Goal: Task Accomplishment & Management: Use online tool/utility

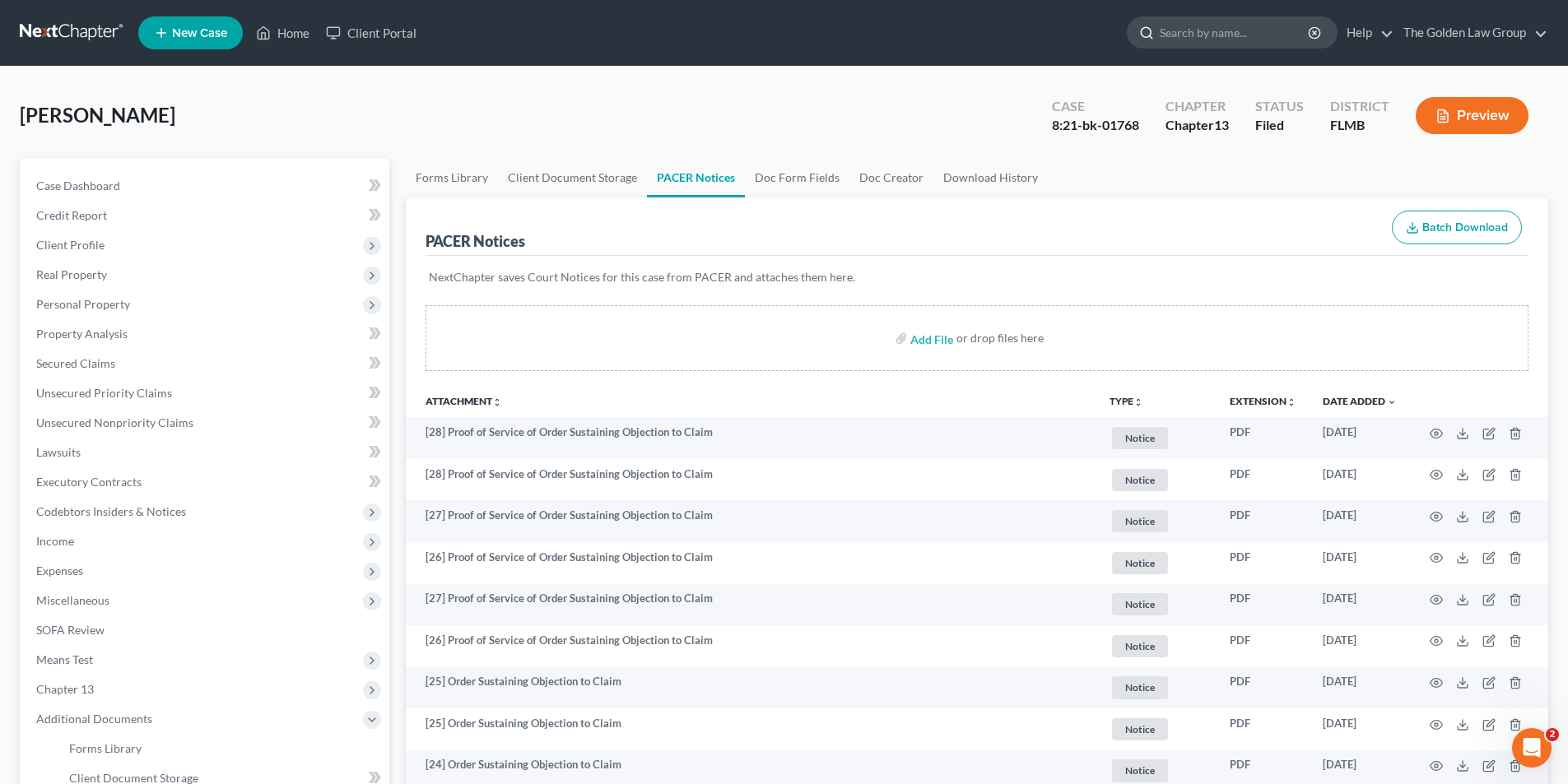
click at [1244, 33] on input "search" at bounding box center [1235, 32] width 150 height 31
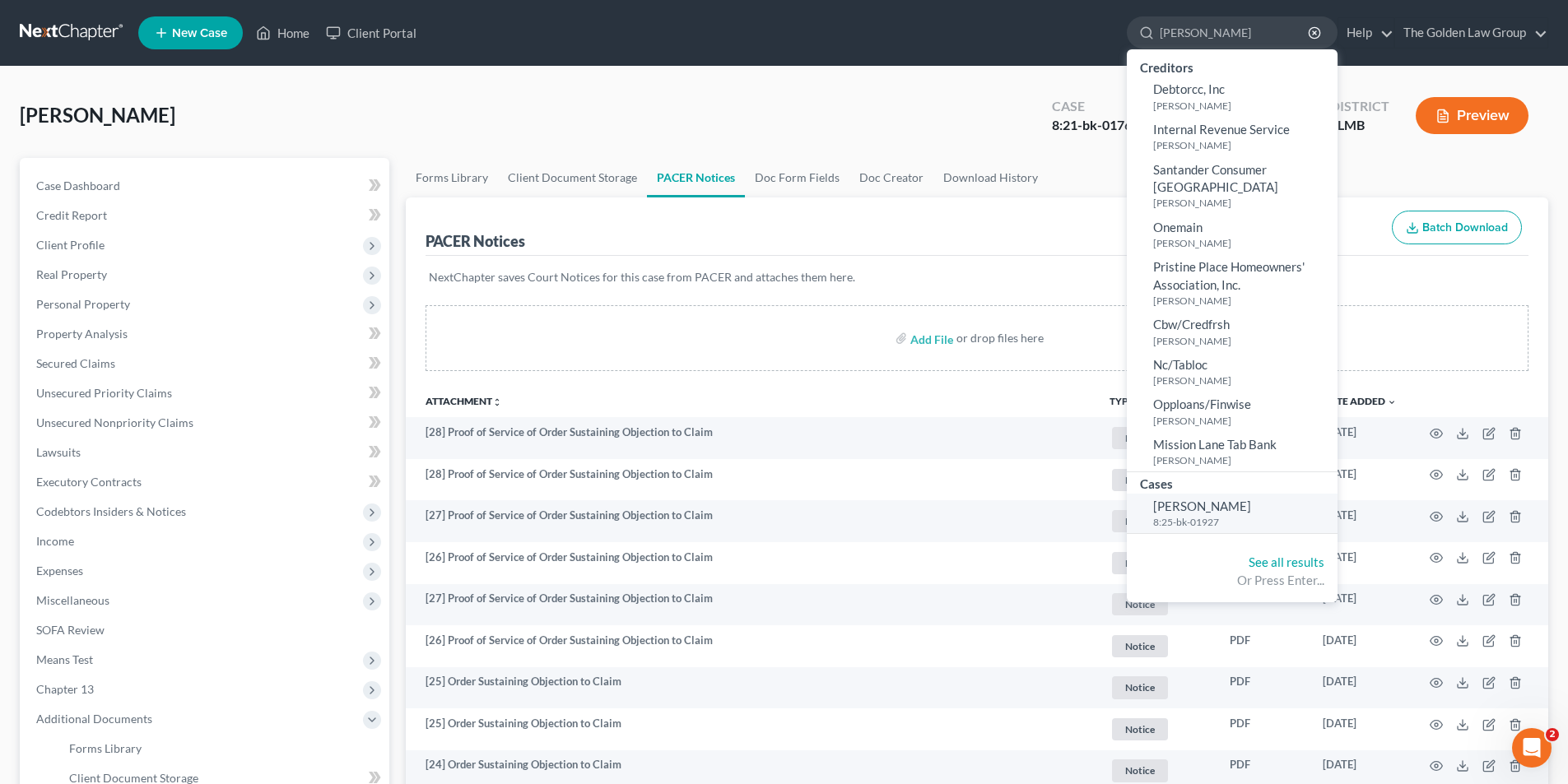
type input "[PERSON_NAME]"
click at [1192, 498] on span "[PERSON_NAME]" at bounding box center [1202, 506] width 98 height 15
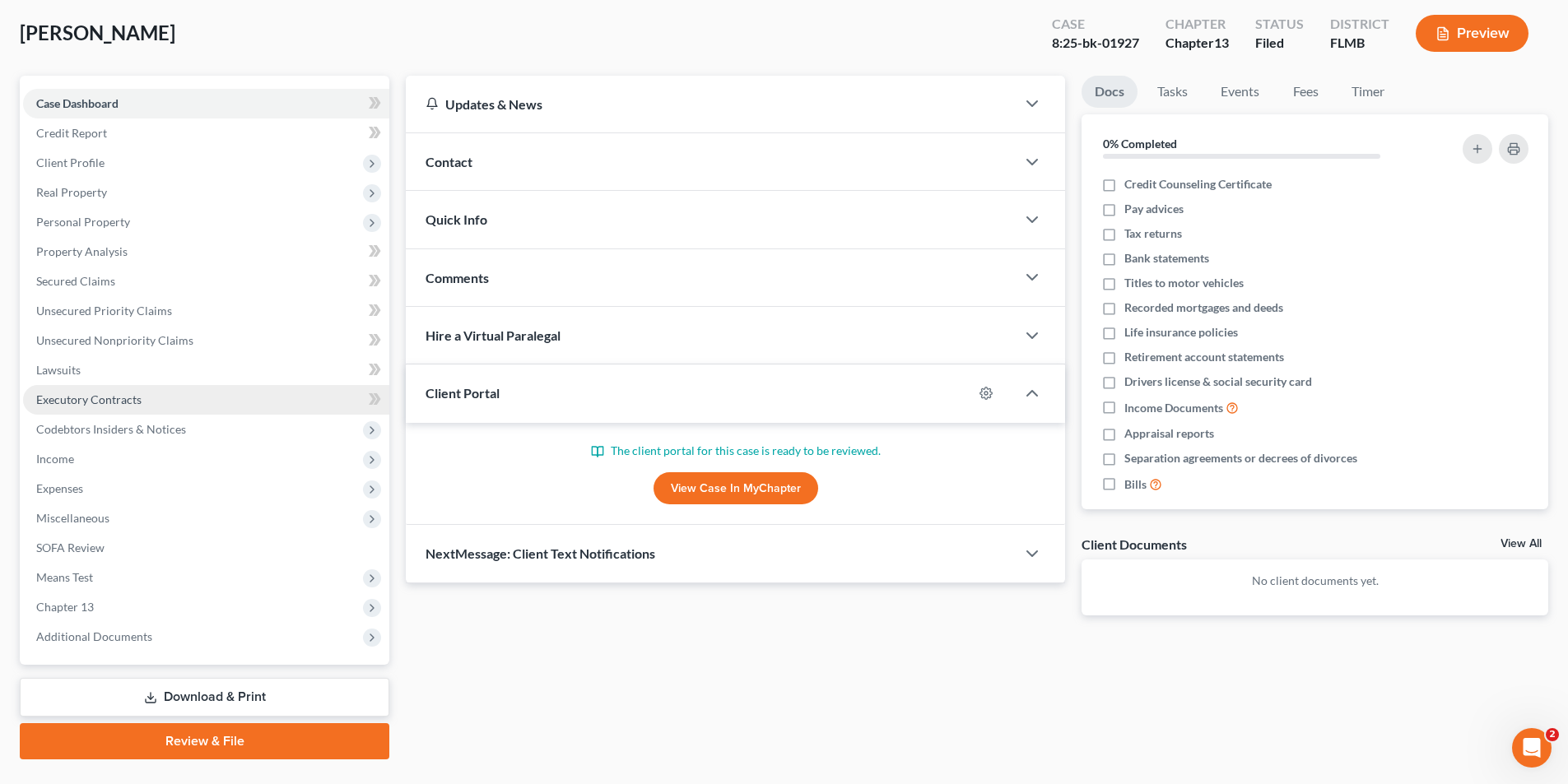
scroll to position [120, 0]
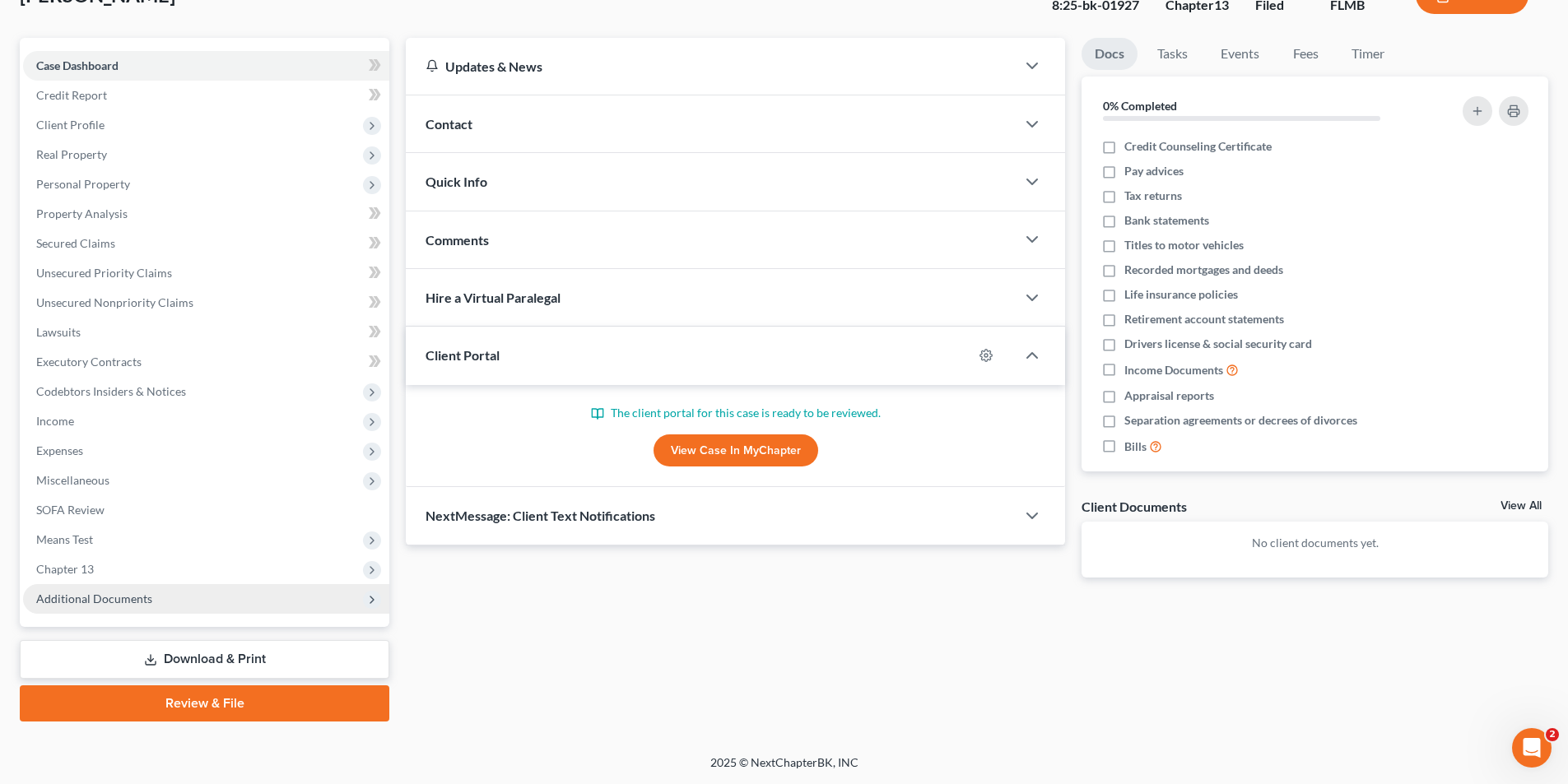
click at [124, 599] on span "Additional Documents" at bounding box center [94, 598] width 116 height 14
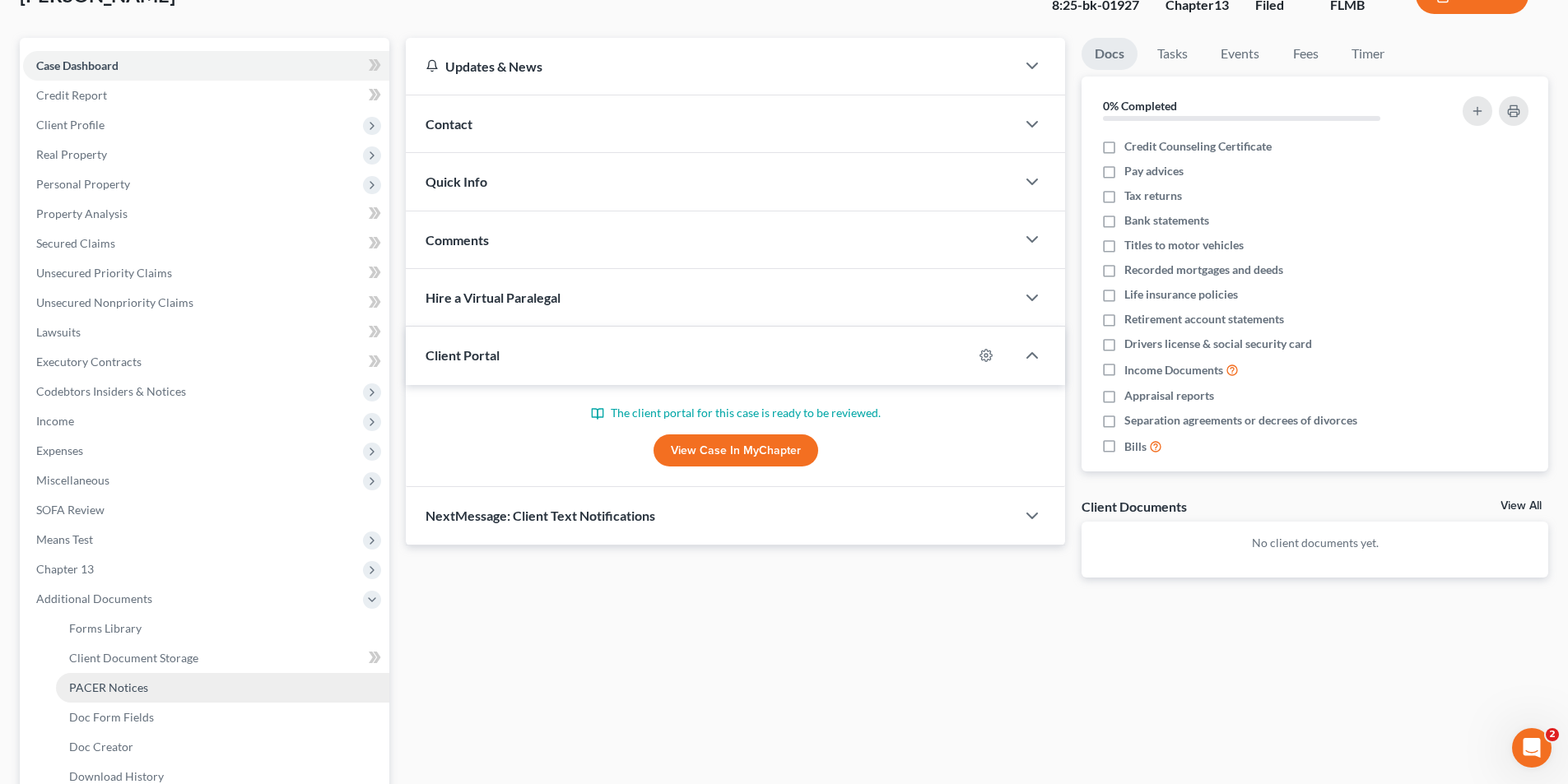
click at [130, 687] on span "PACER Notices" at bounding box center [108, 687] width 79 height 14
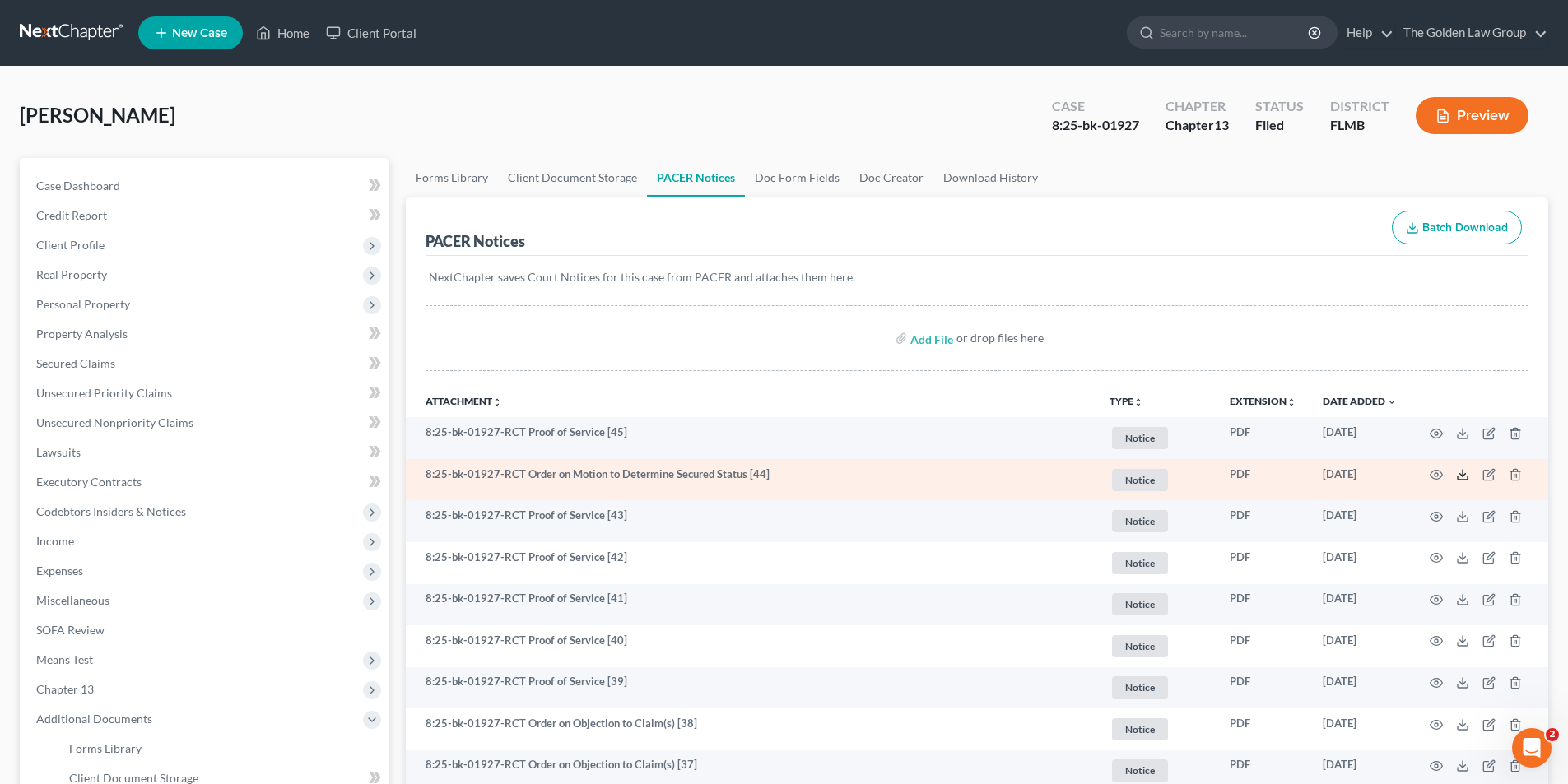
click at [1465, 474] on polyline at bounding box center [1463, 475] width 6 height 3
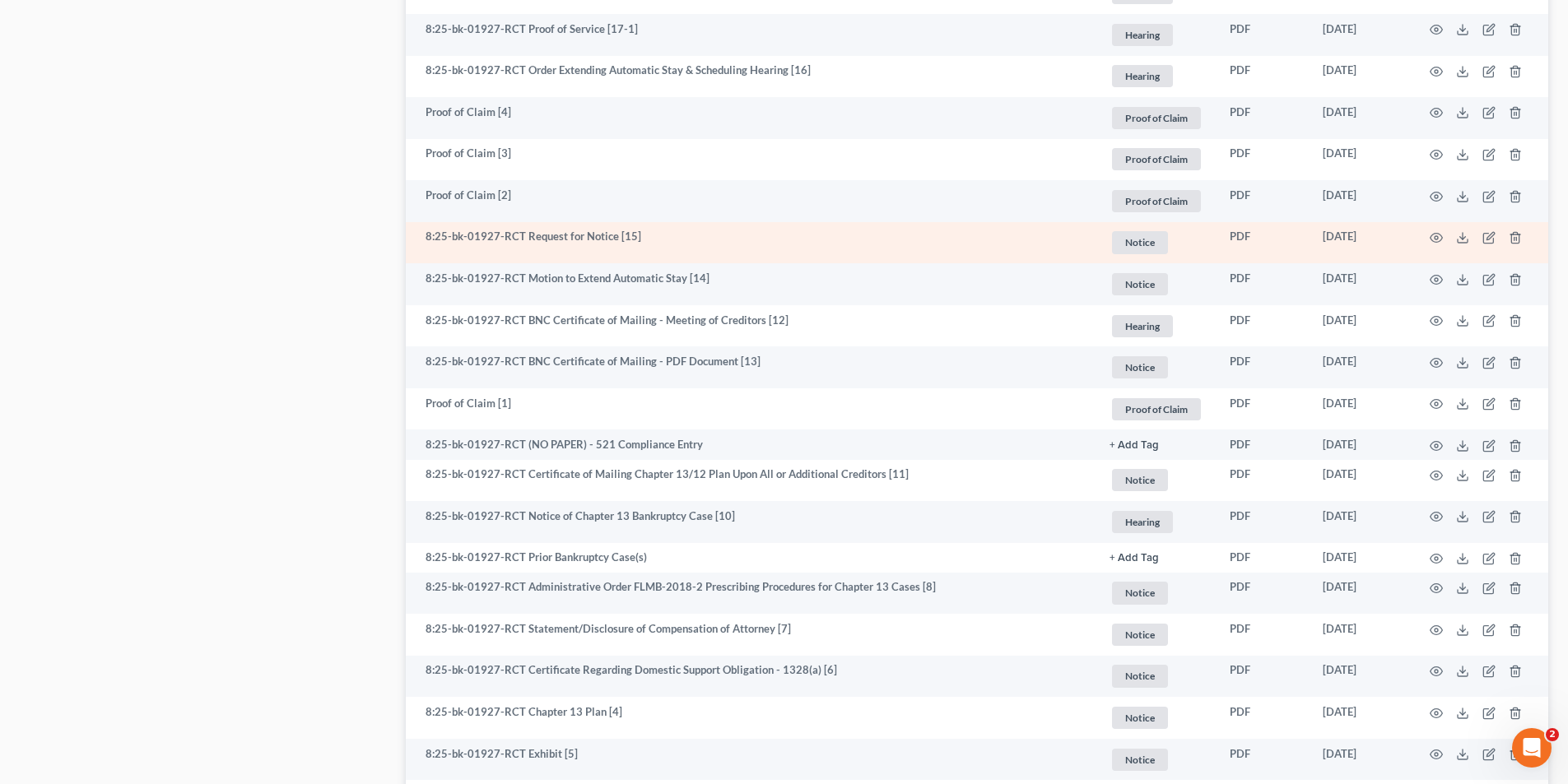
scroll to position [2304, 0]
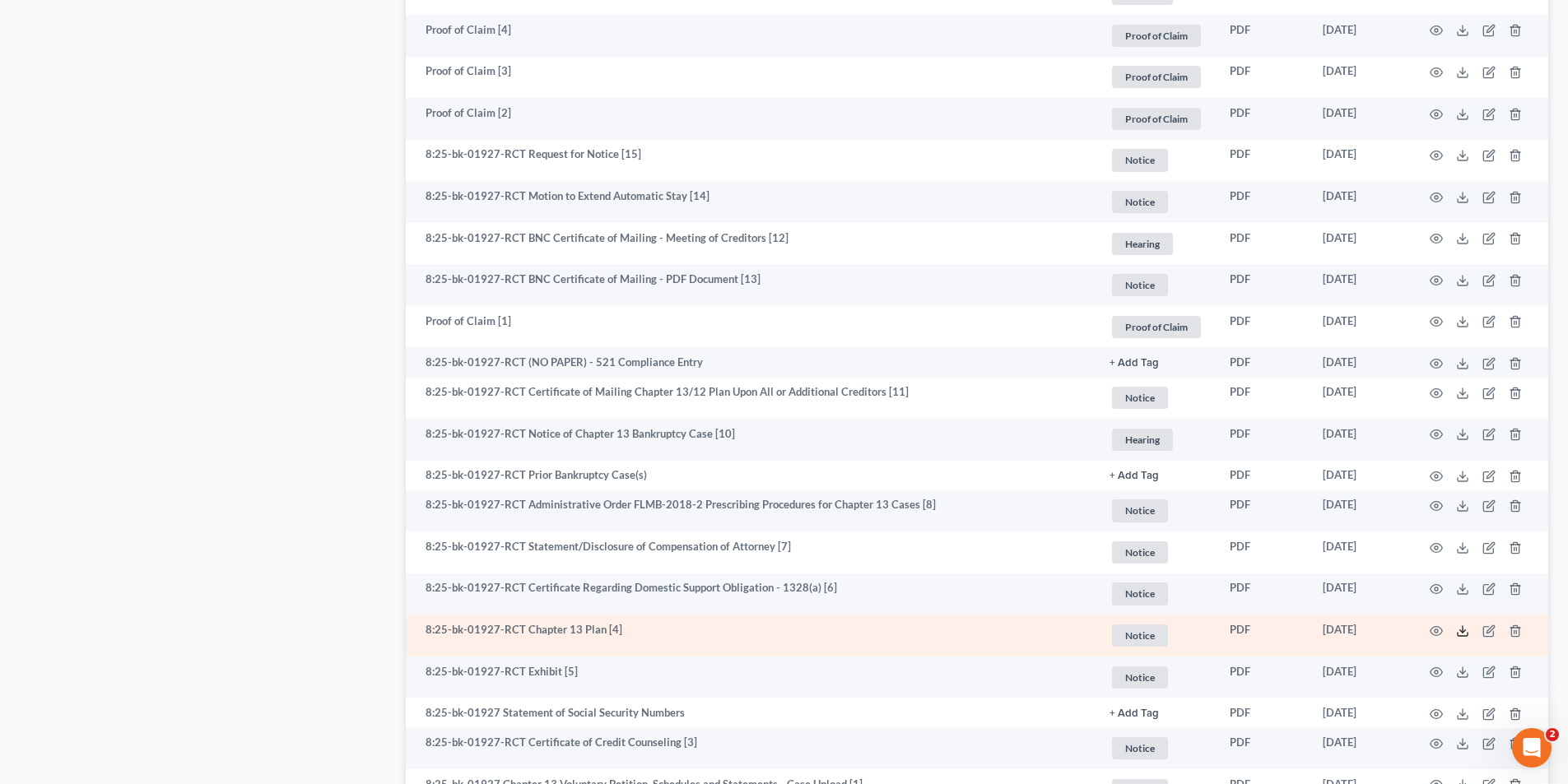
click at [1465, 629] on icon at bounding box center [1463, 631] width 13 height 13
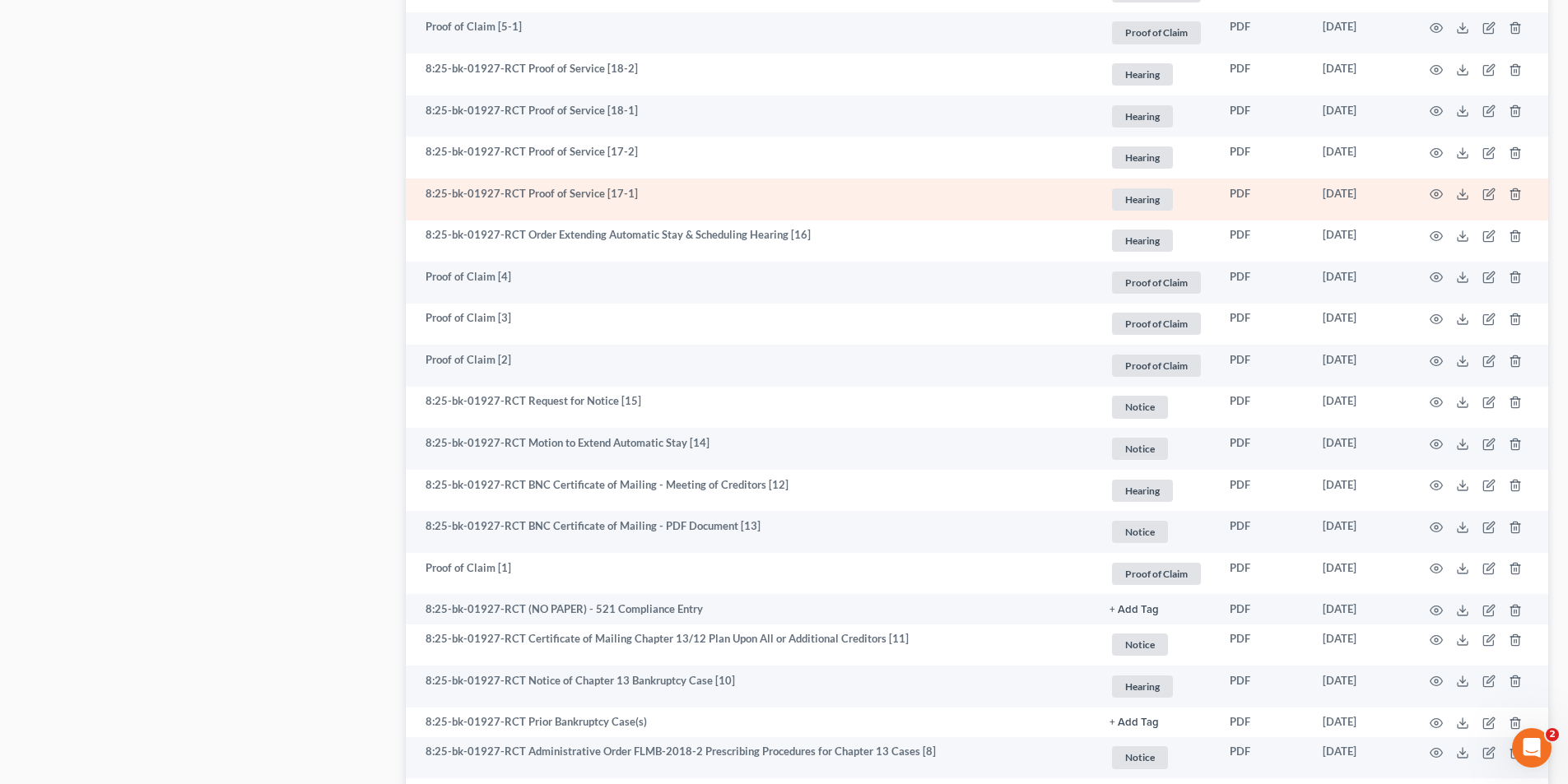
scroll to position [1893, 0]
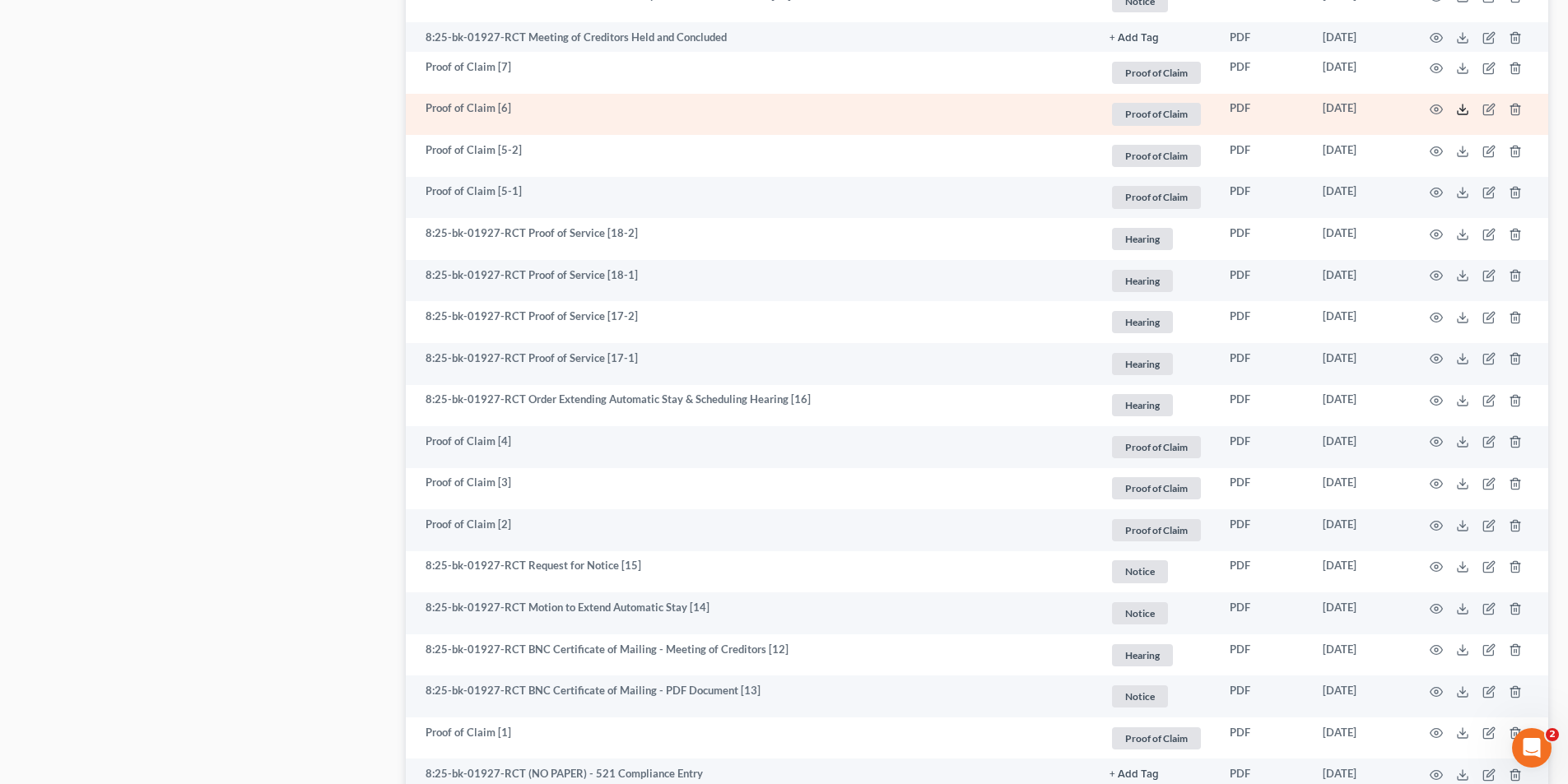
click at [1461, 108] on icon at bounding box center [1463, 109] width 13 height 13
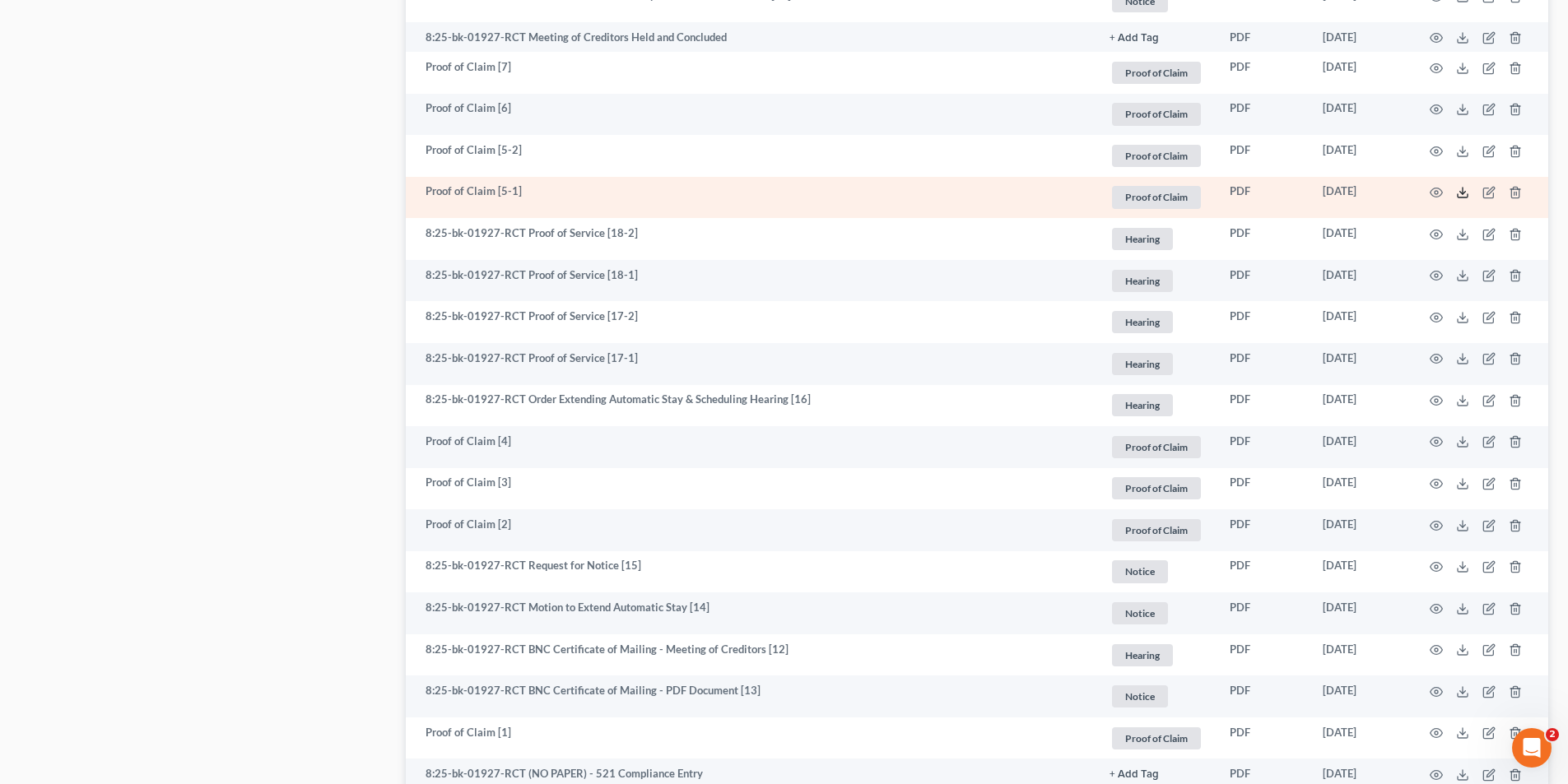
click at [1465, 193] on polyline at bounding box center [1463, 193] width 6 height 3
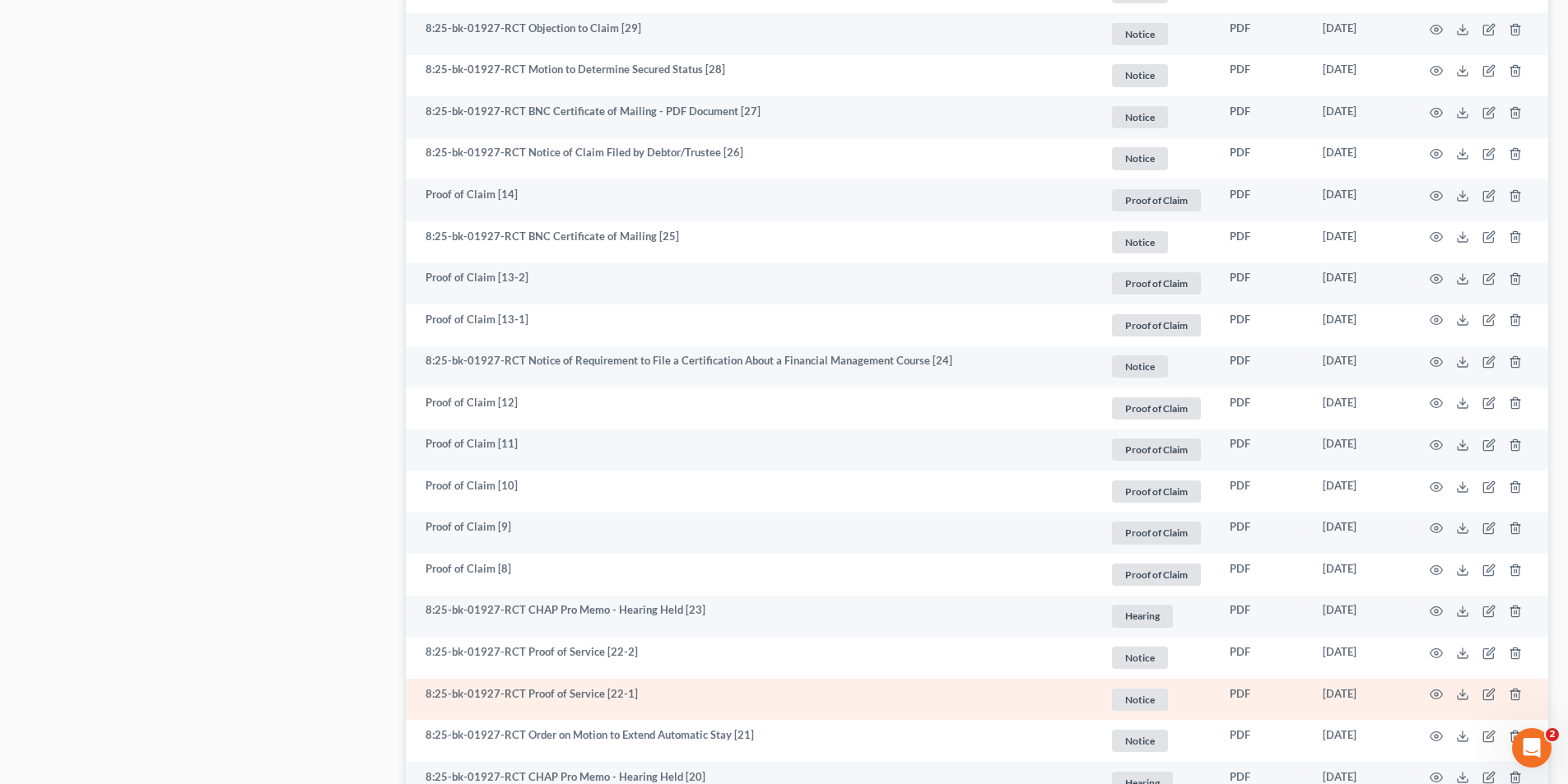
scroll to position [905, 0]
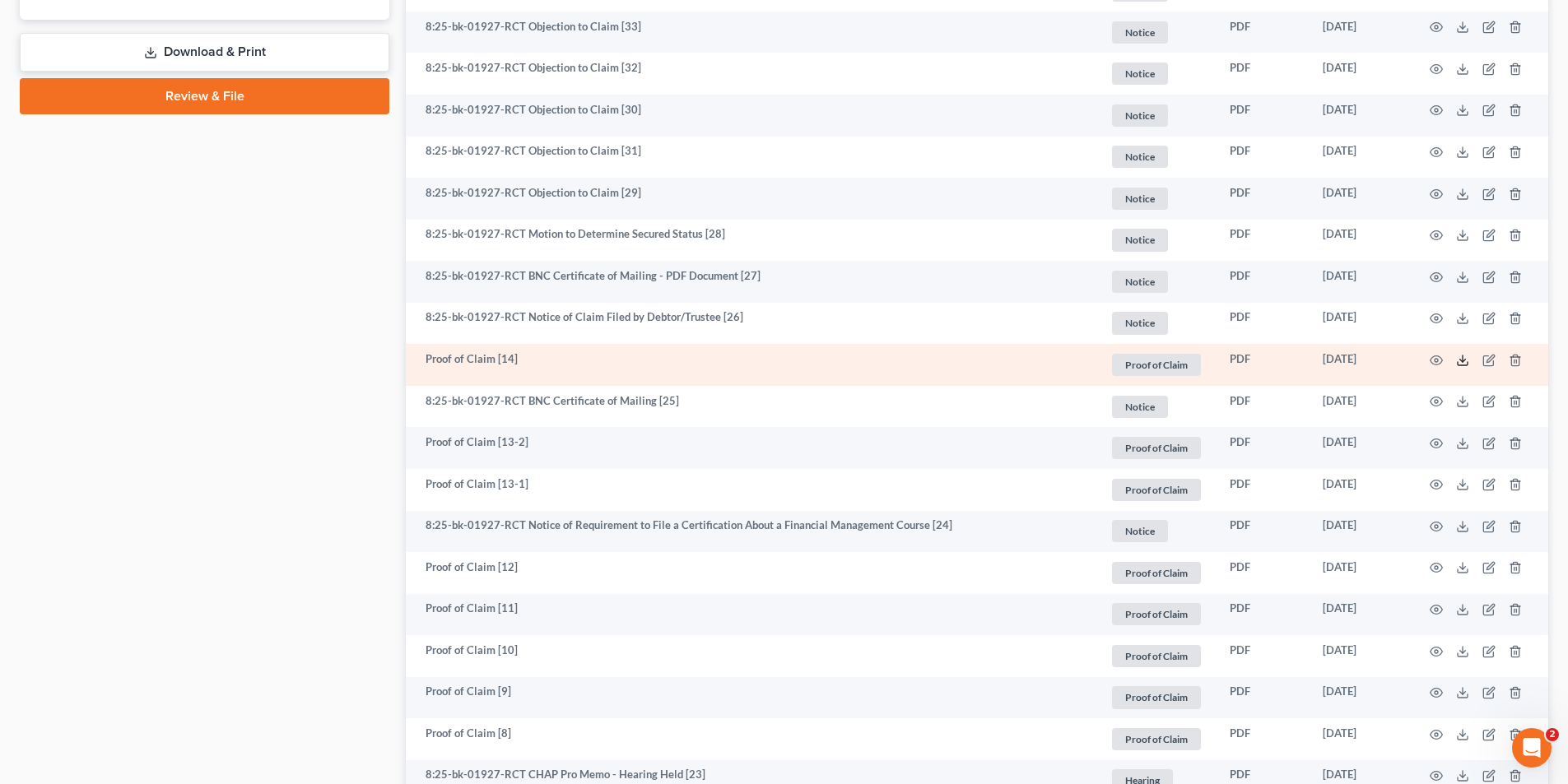
click at [1463, 360] on line at bounding box center [1463, 358] width 0 height 6
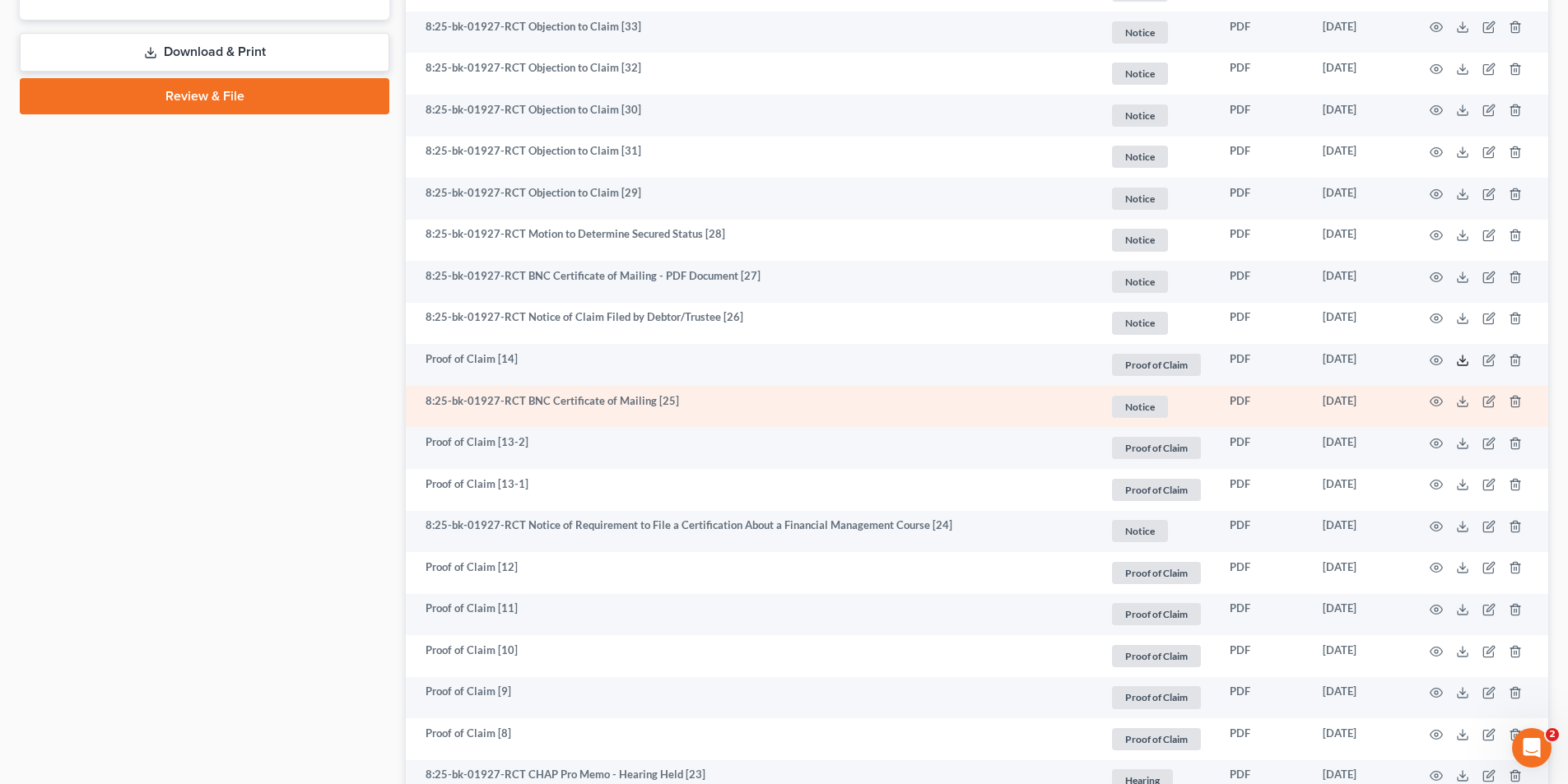
scroll to position [1070, 0]
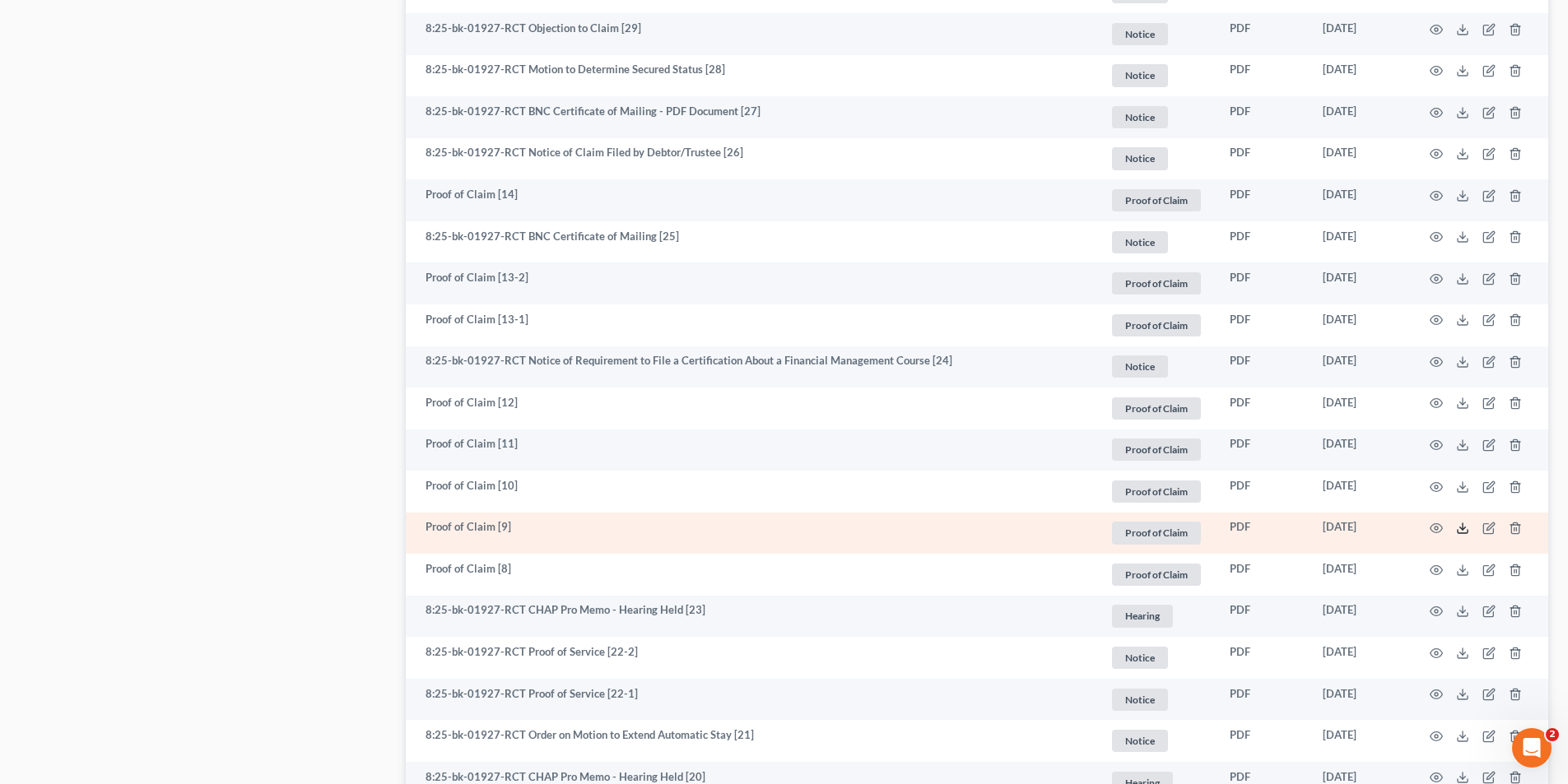
click at [1462, 527] on icon at bounding box center [1463, 528] width 13 height 13
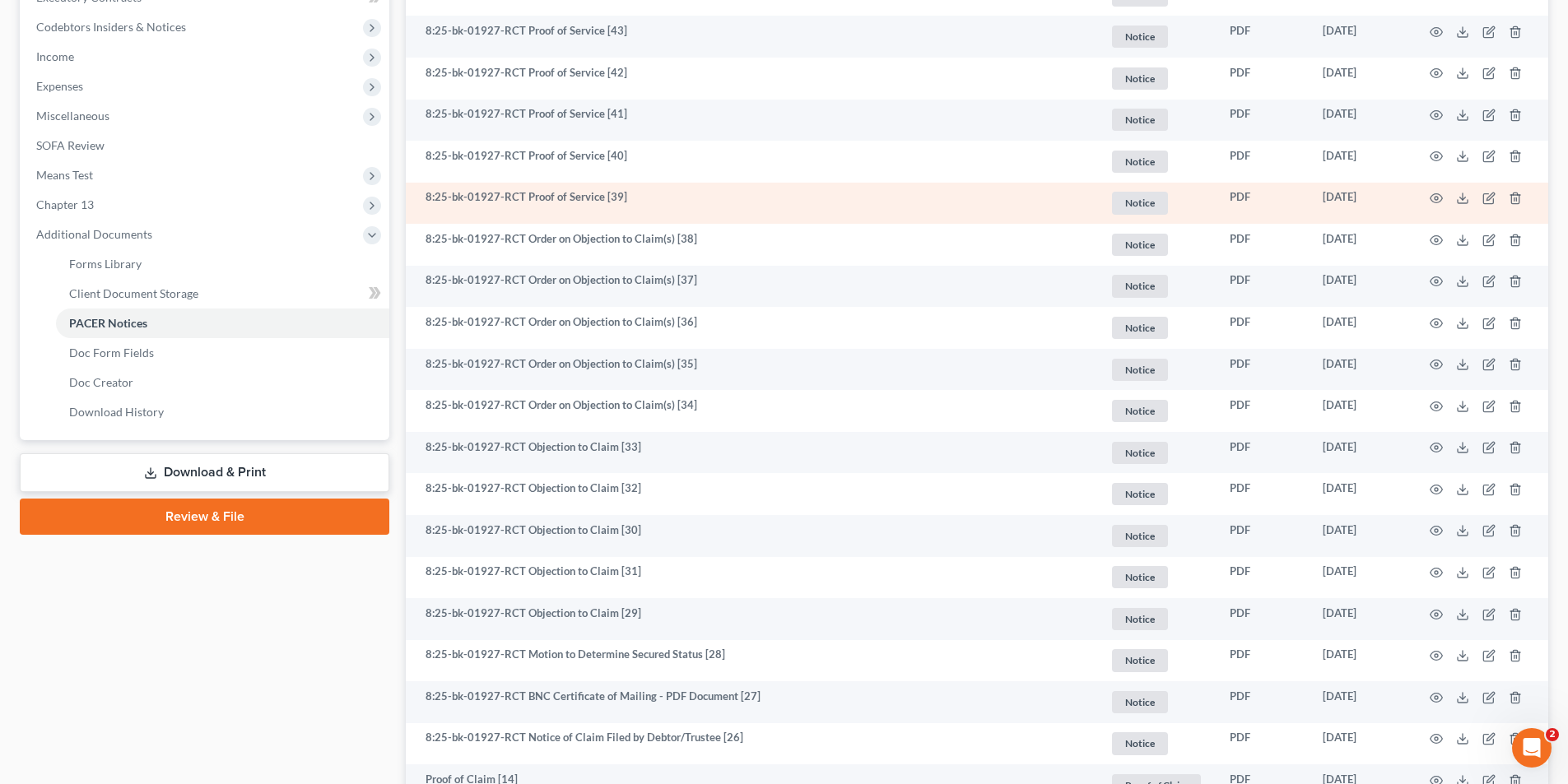
scroll to position [320, 0]
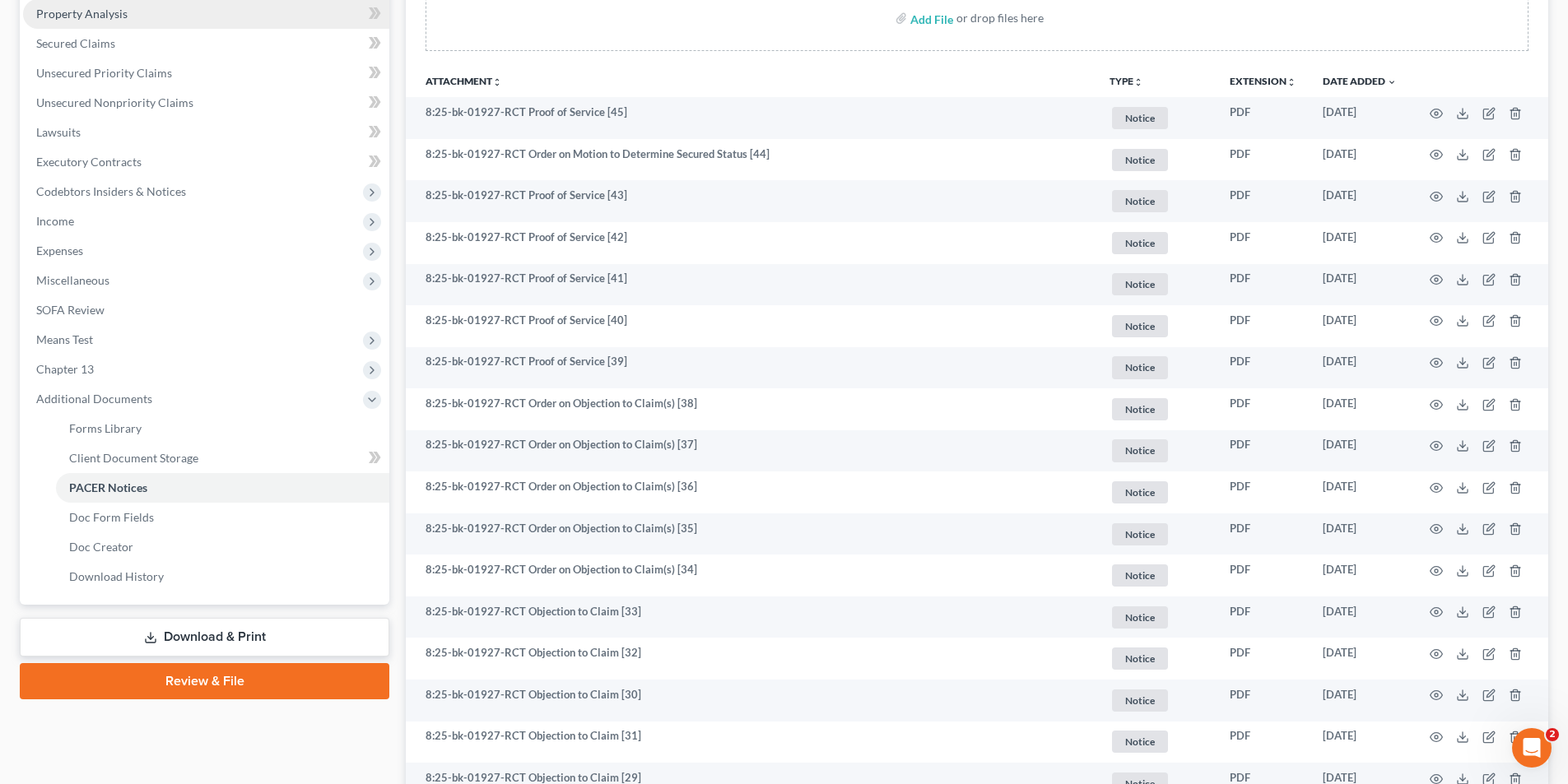
click at [98, 12] on span "Property Analysis" at bounding box center [82, 13] width 91 height 14
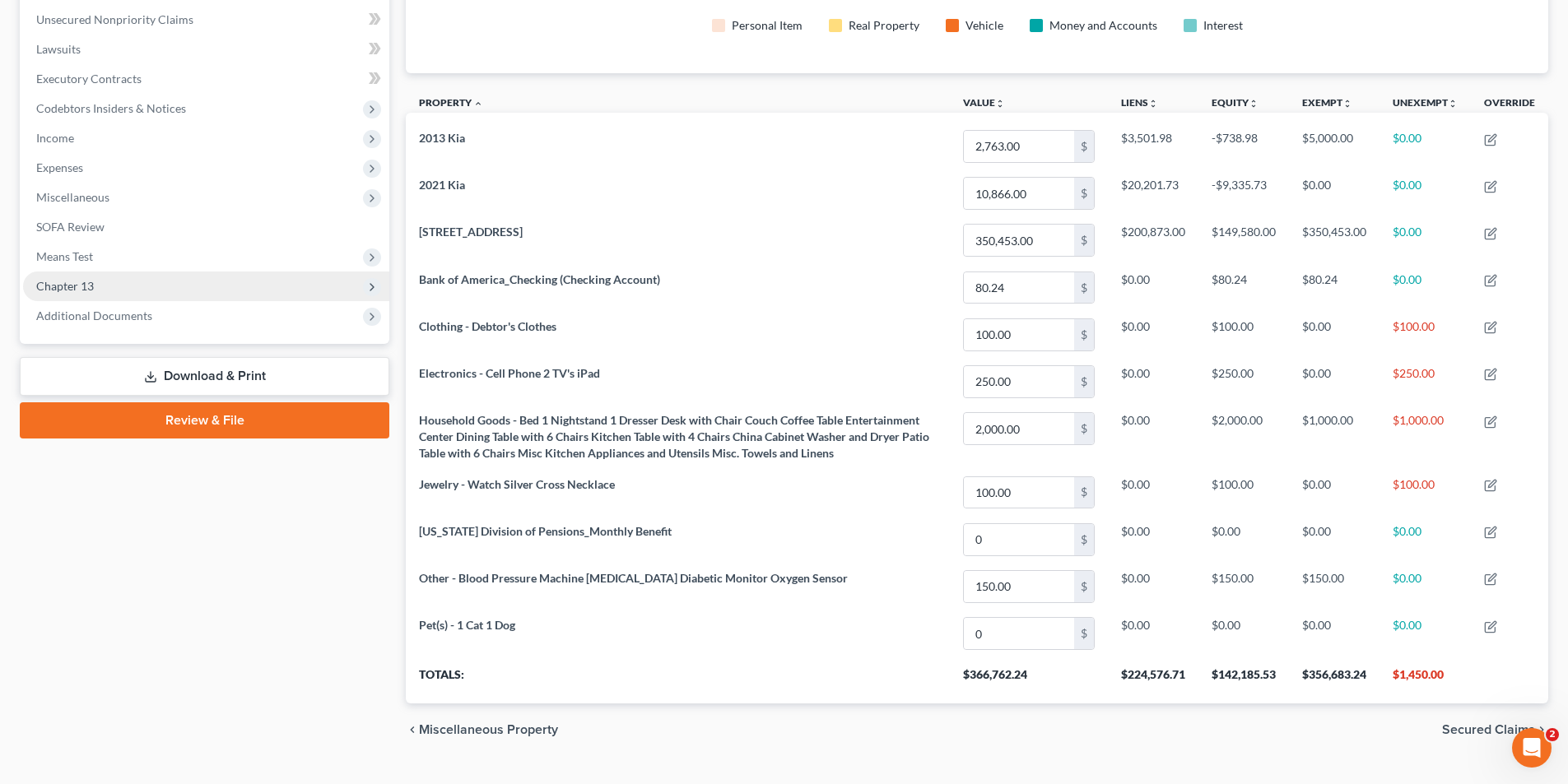
scroll to position [438, 0]
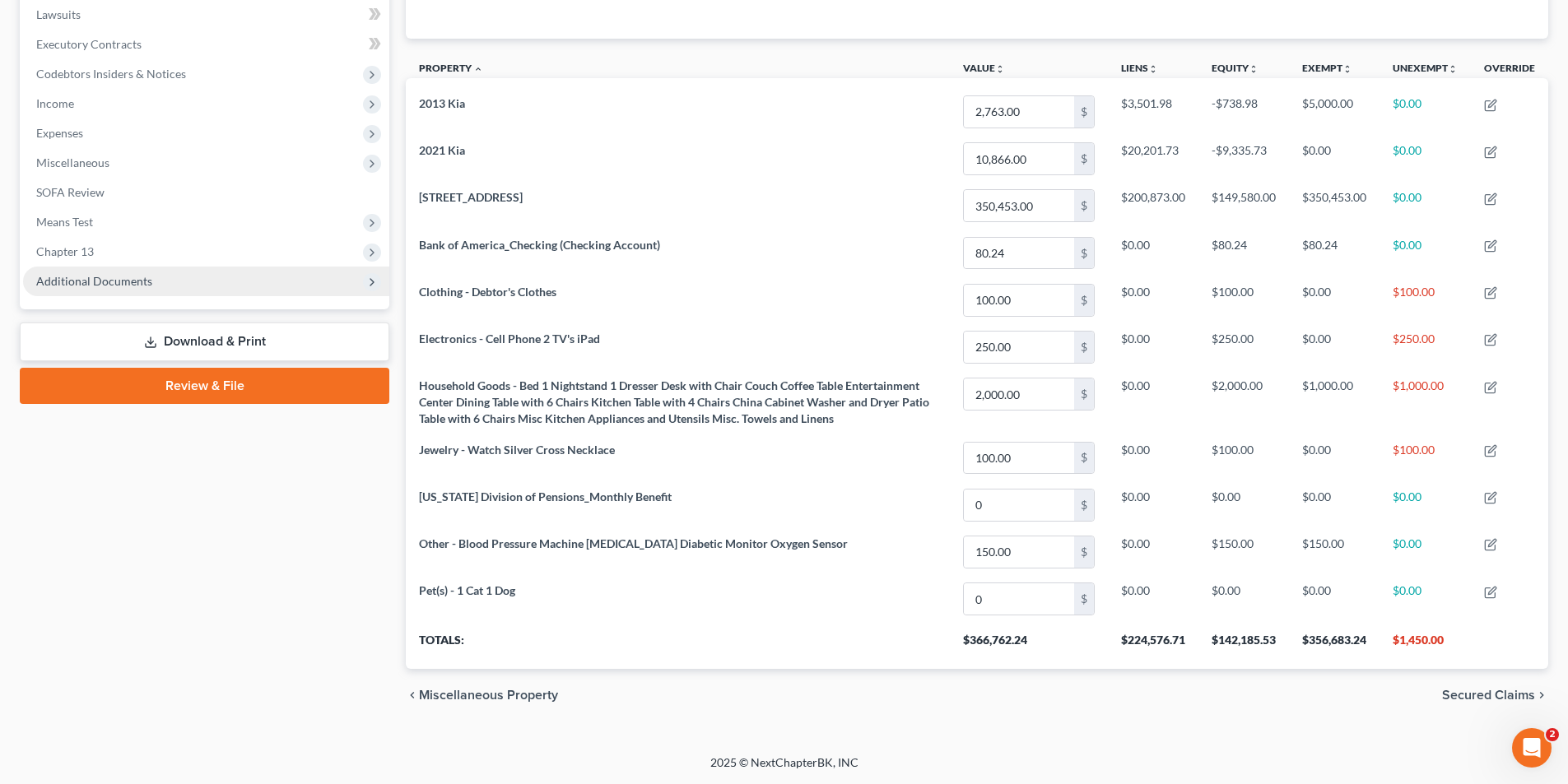
click at [109, 277] on span "Additional Documents" at bounding box center [94, 280] width 116 height 14
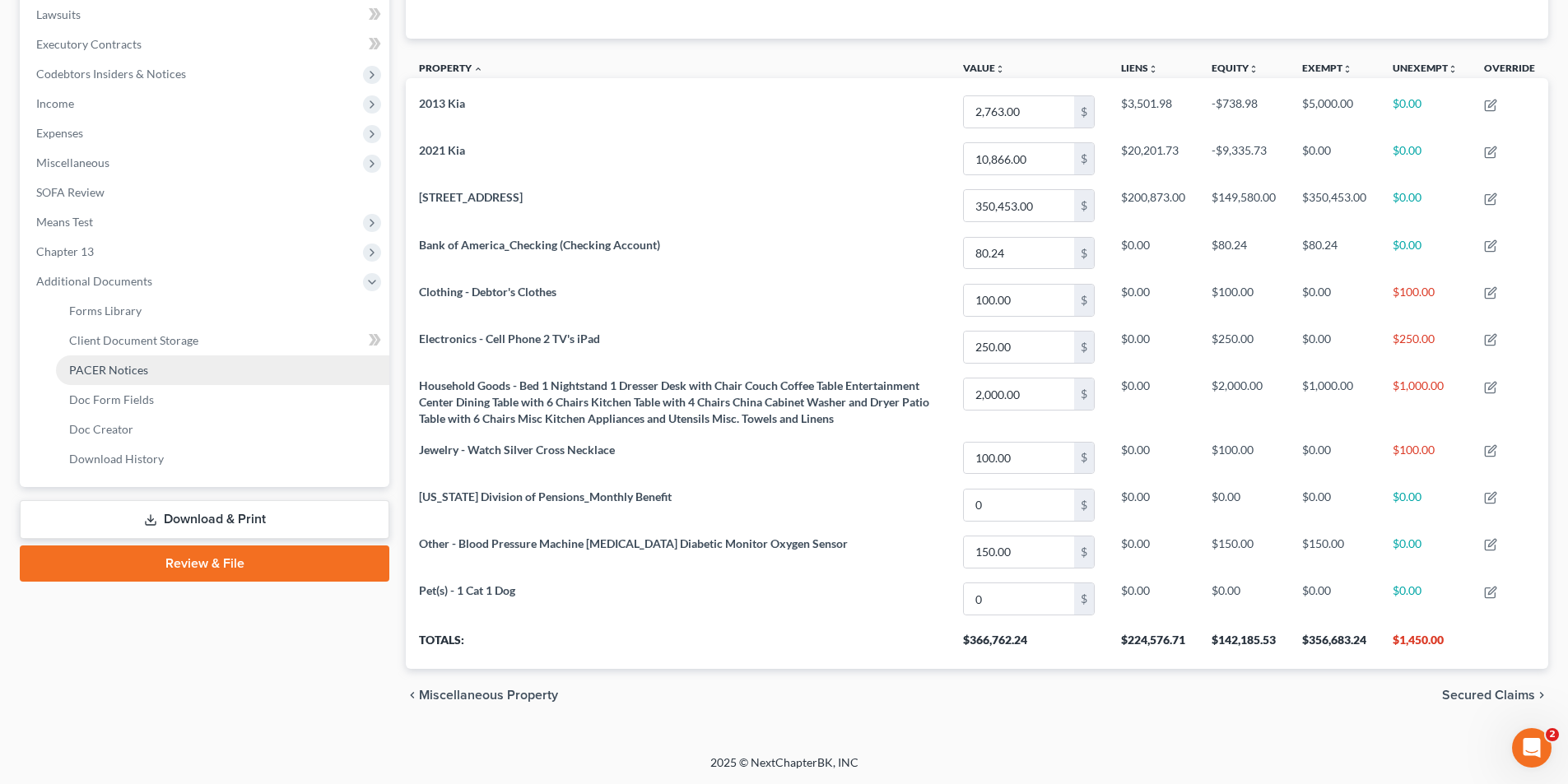
click at [128, 366] on span "PACER Notices" at bounding box center [108, 369] width 79 height 14
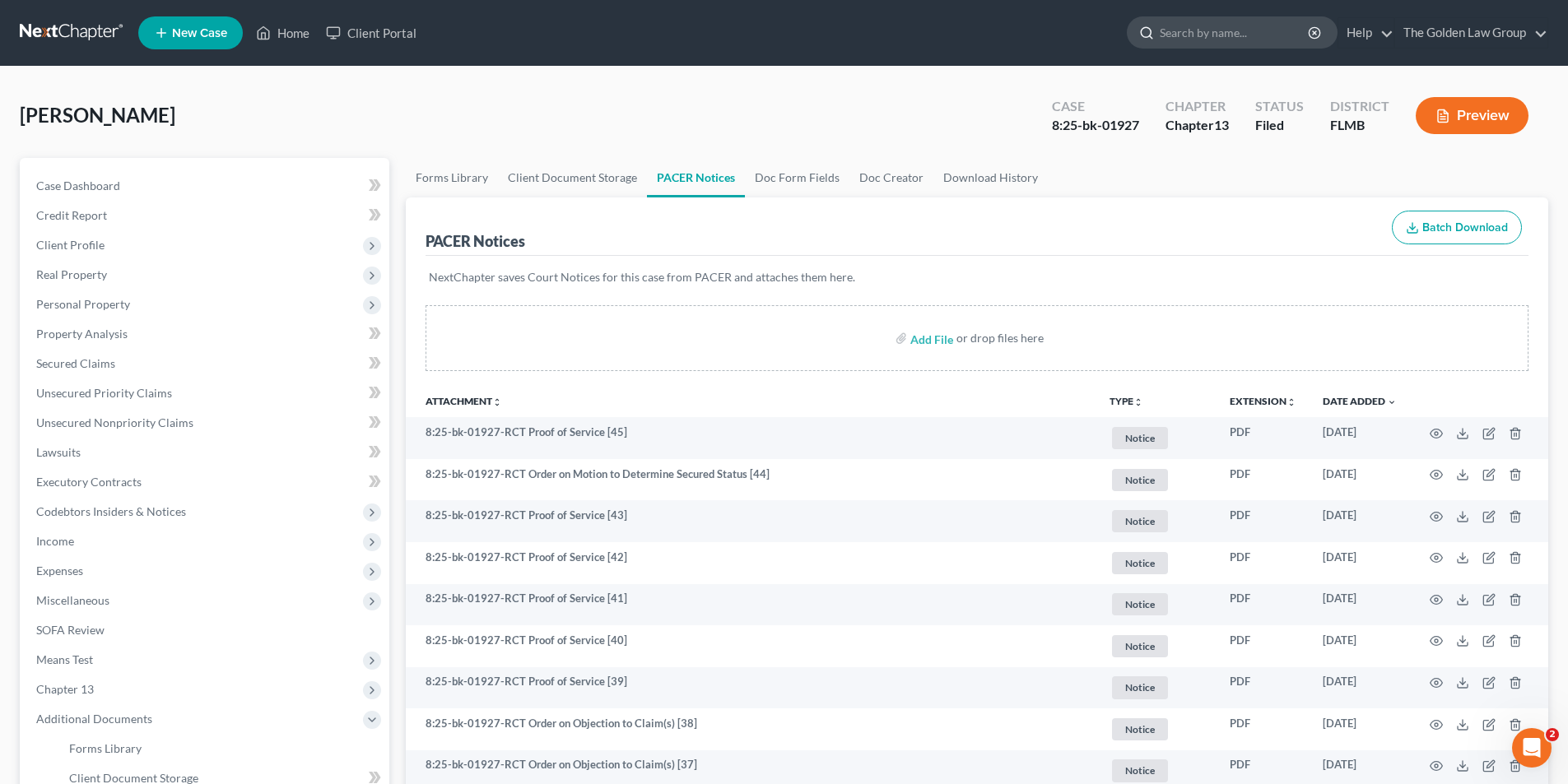
click at [1257, 29] on input "search" at bounding box center [1235, 32] width 150 height 31
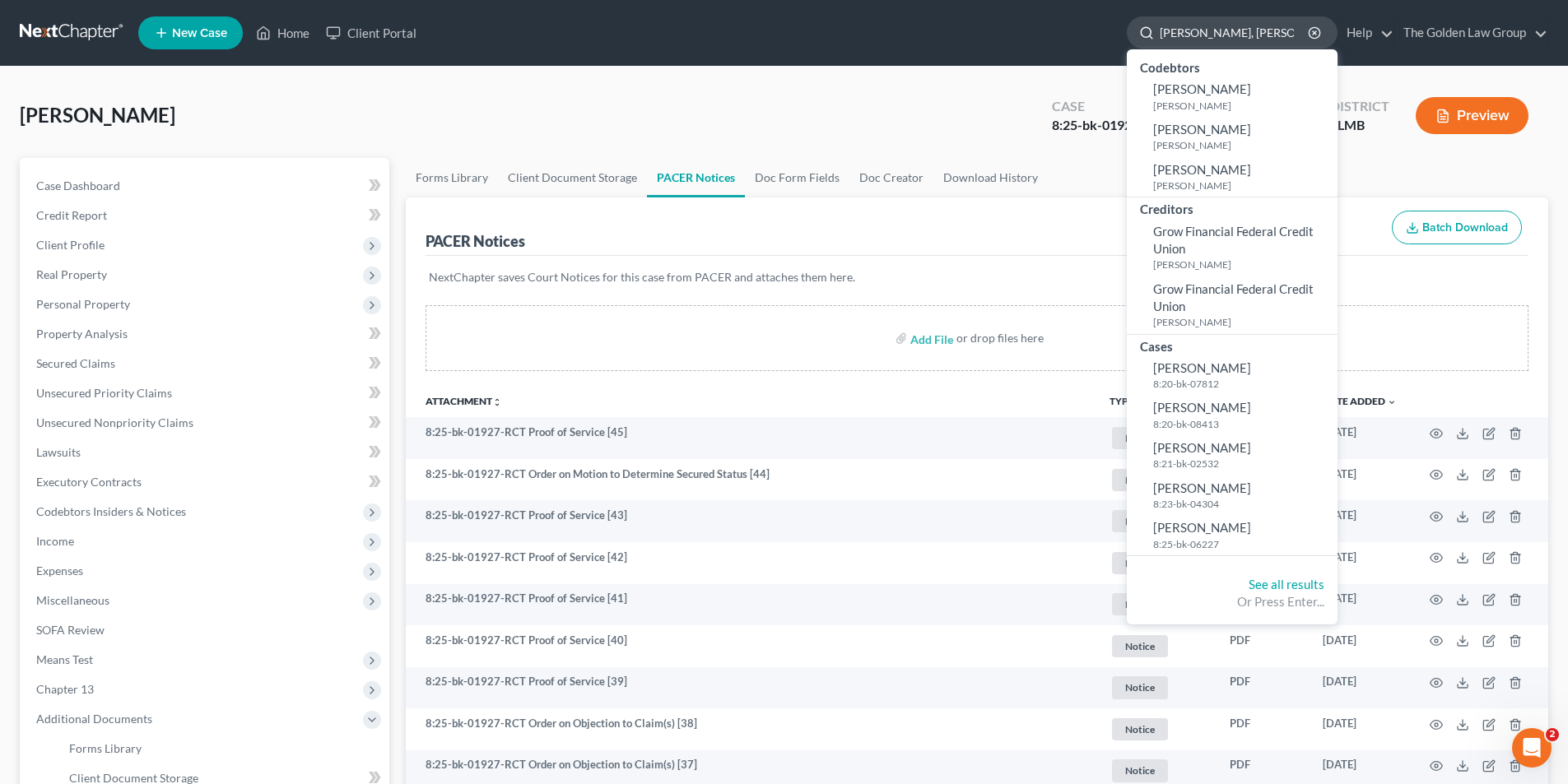
type input "[PERSON_NAME]"
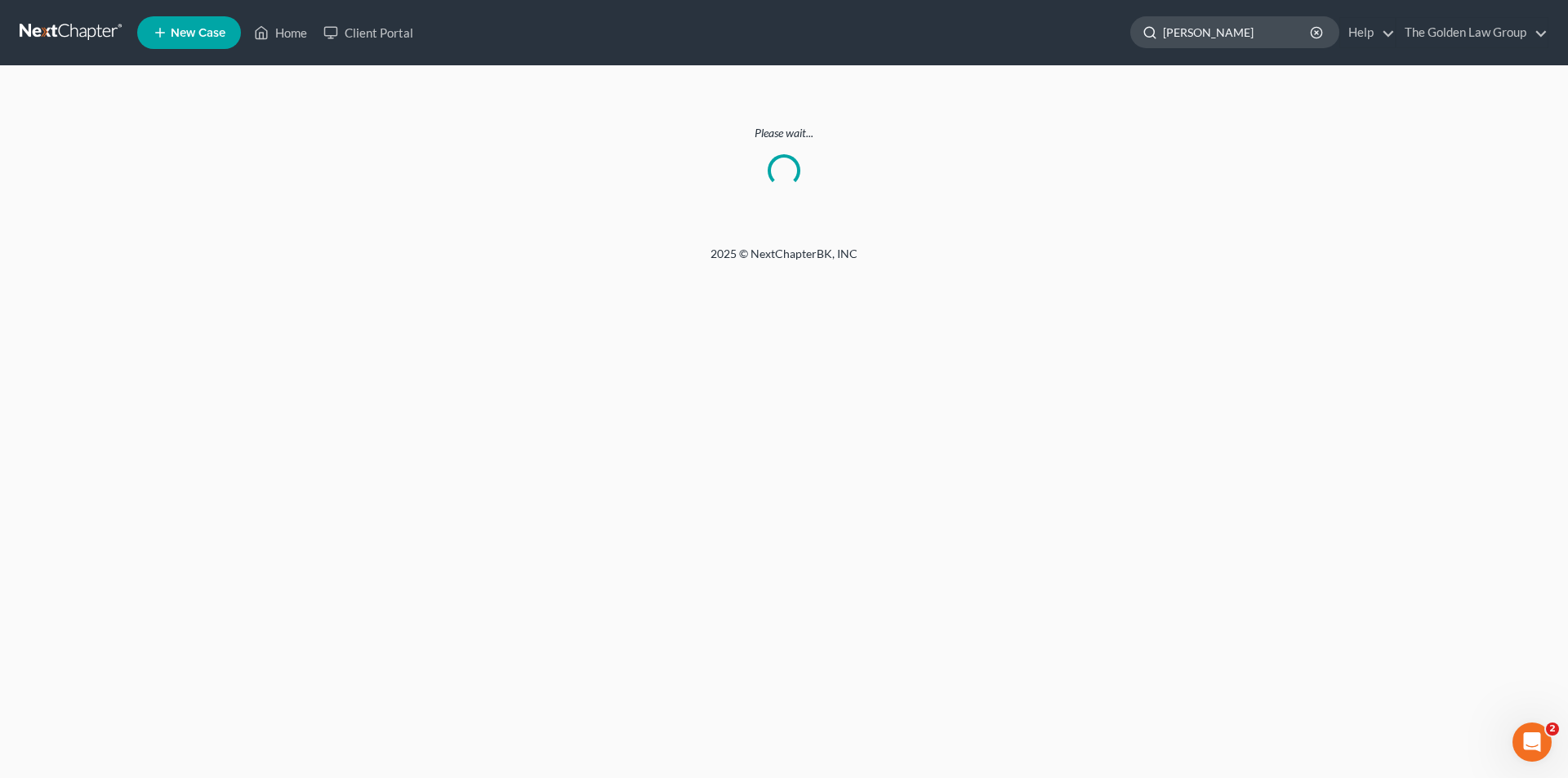
click at [1273, 28] on input "[PERSON_NAME]" at bounding box center [1237, 32] width 149 height 30
click at [1237, 40] on input "[PERSON_NAME]" at bounding box center [1237, 32] width 149 height 30
click at [1271, 32] on input "[PERSON_NAME]" at bounding box center [1237, 32] width 149 height 30
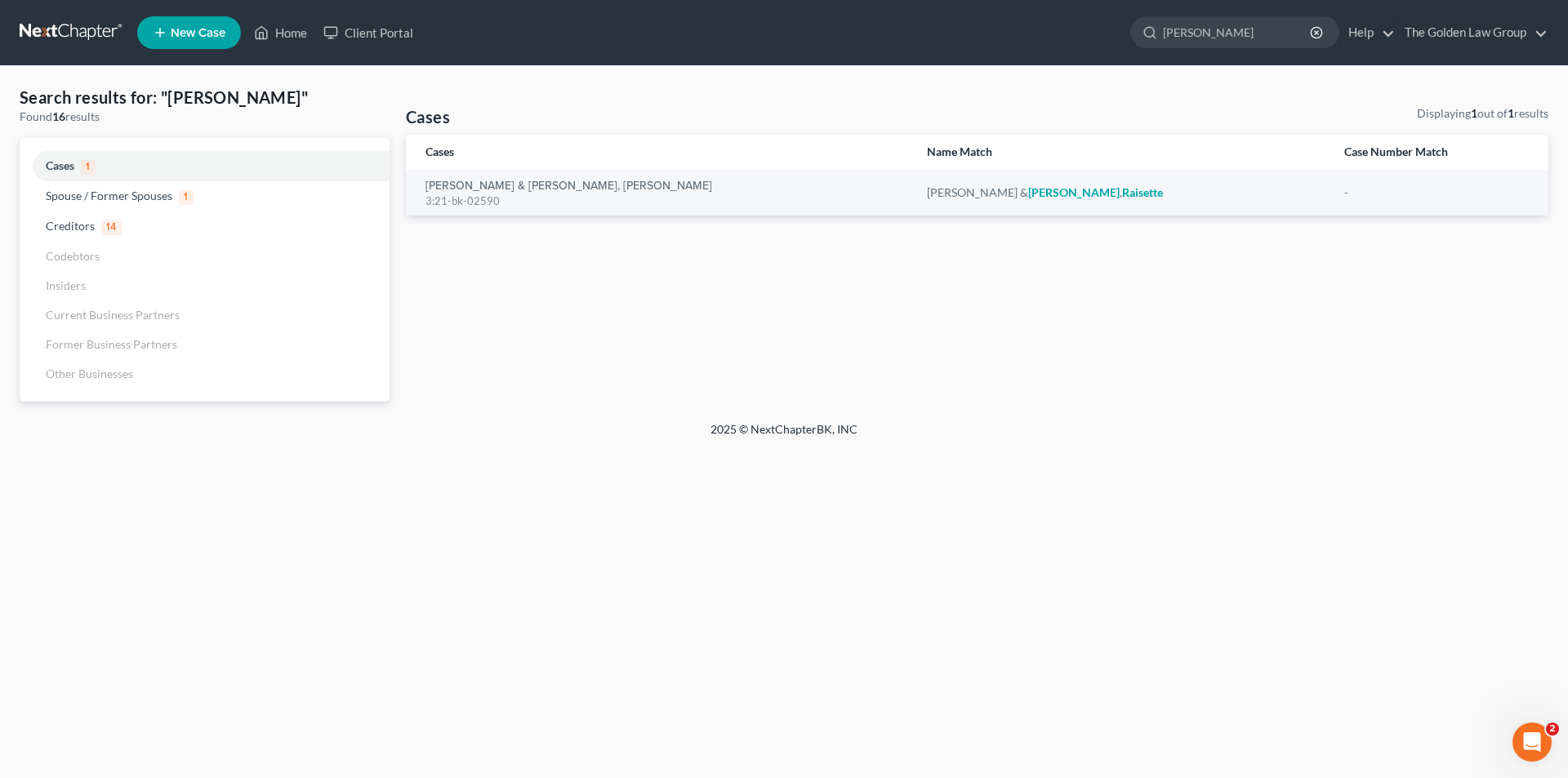
type input "[PERSON_NAME]"
drag, startPoint x: 1264, startPoint y: 29, endPoint x: 1160, endPoint y: 34, distance: 104.1
click at [1160, 34] on div "[PERSON_NAME]" at bounding box center [1234, 32] width 209 height 32
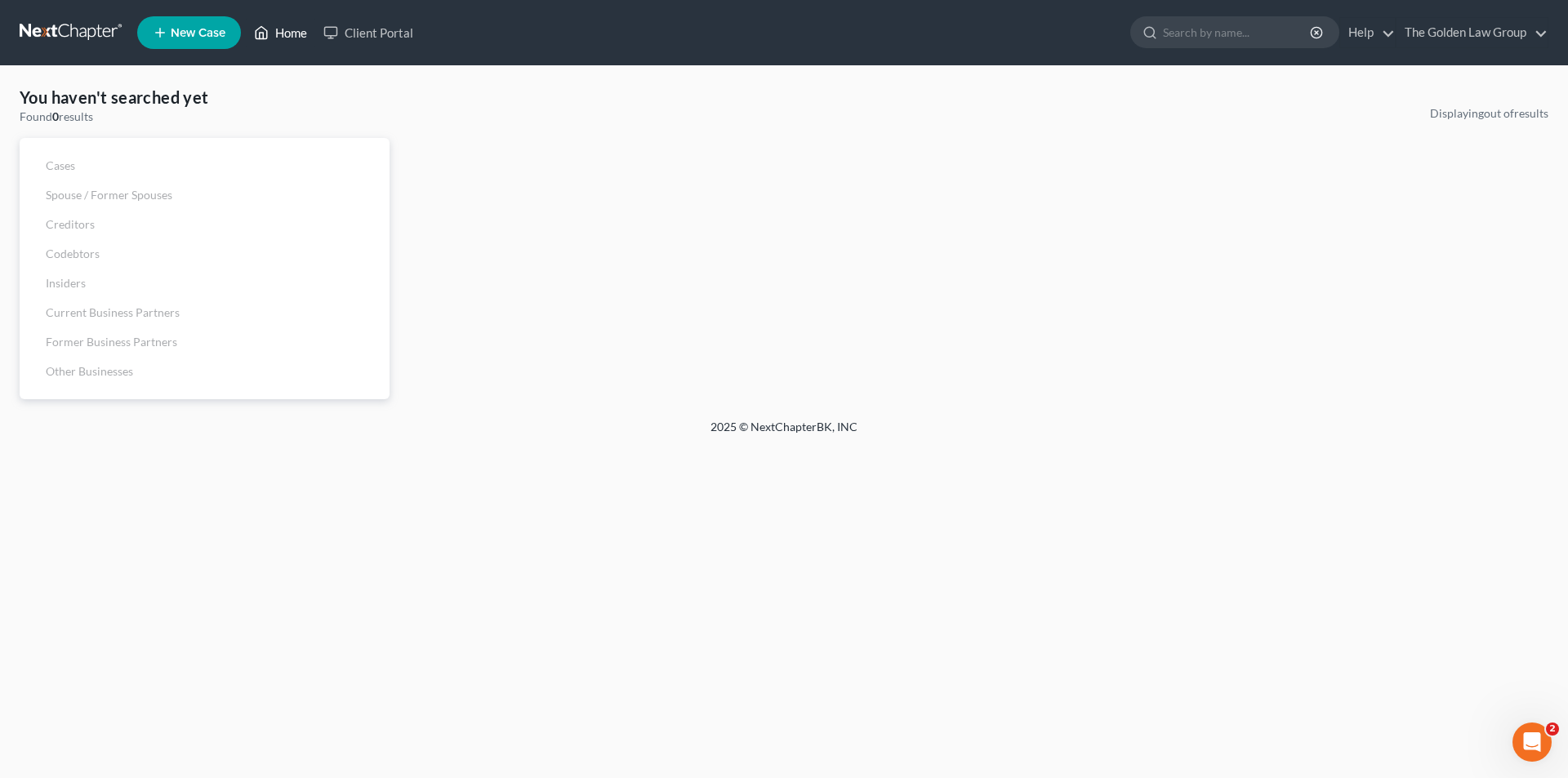
click at [281, 29] on link "Home" at bounding box center [280, 33] width 69 height 29
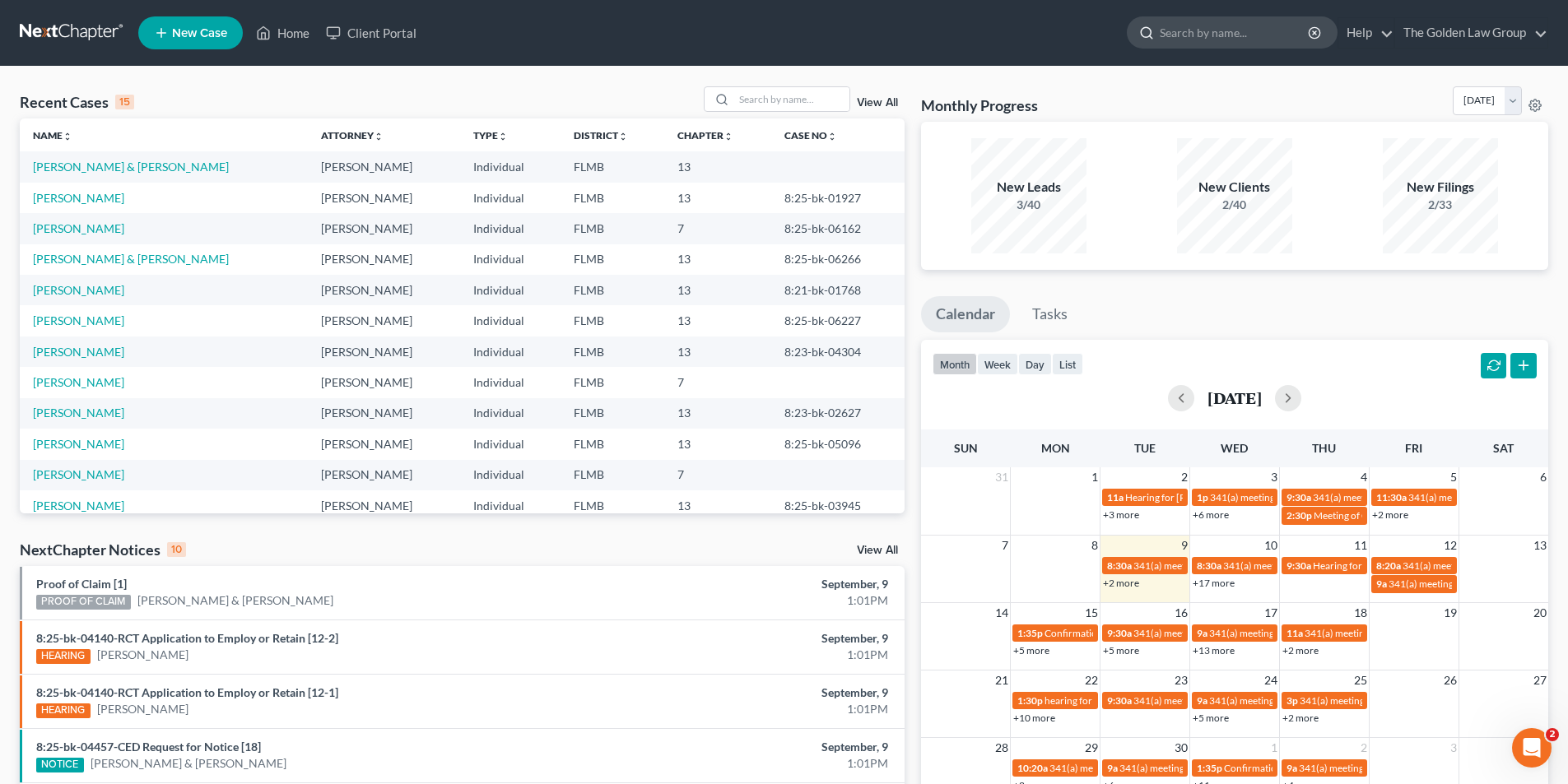
paste input "[PERSON_NAME]"
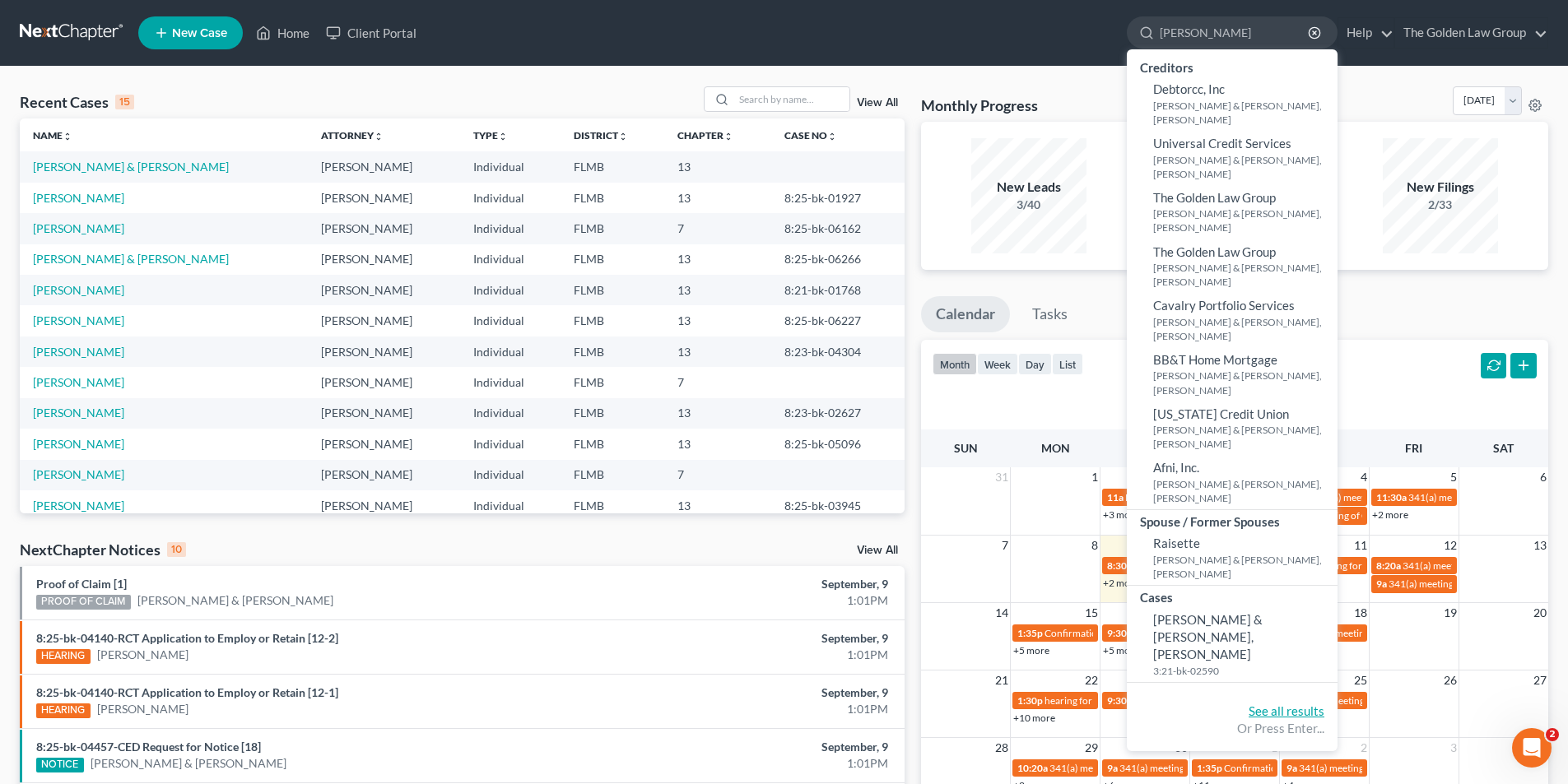
type input "[PERSON_NAME]"
click at [1291, 703] on link "See all results" at bounding box center [1287, 711] width 76 height 15
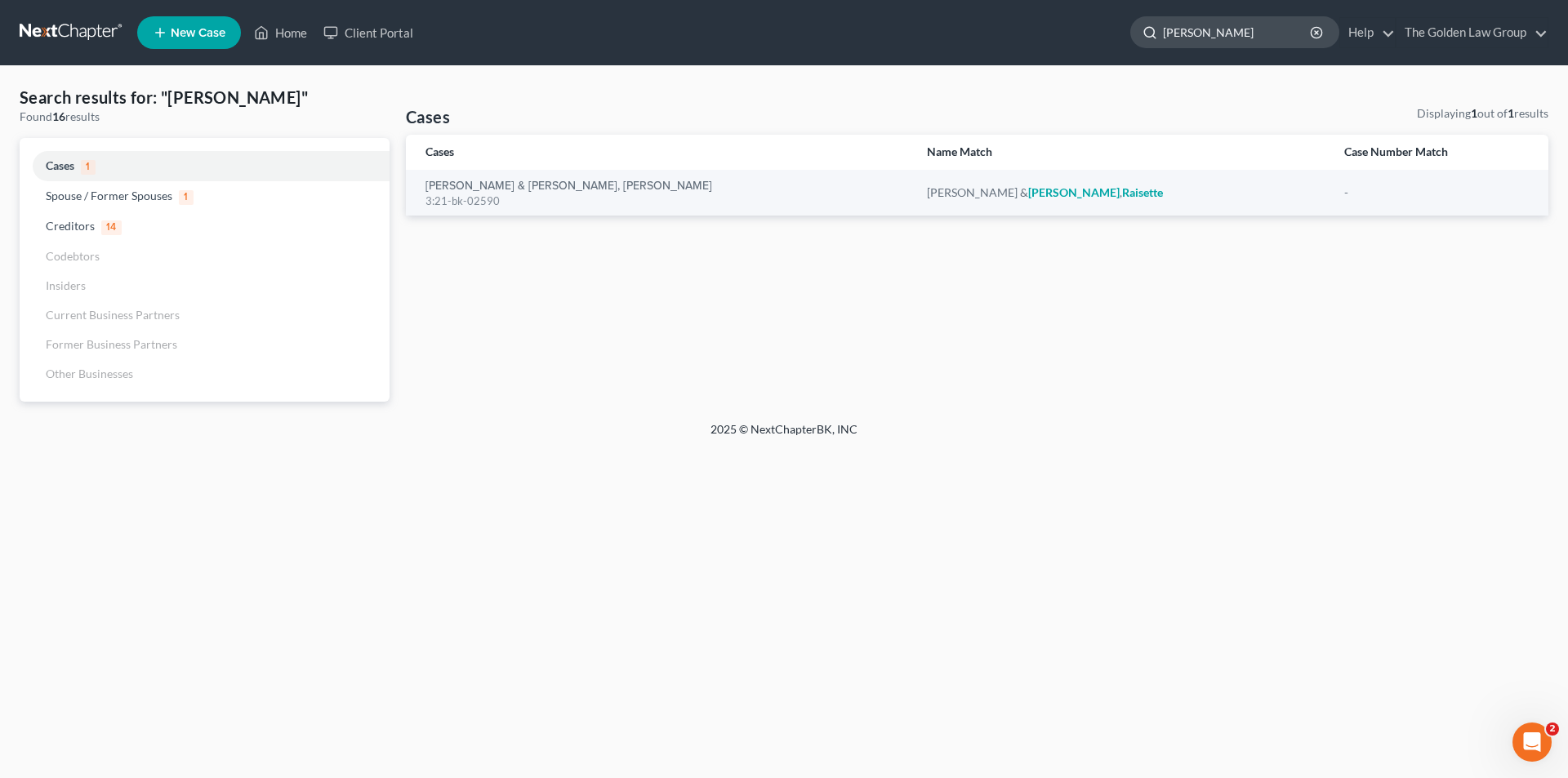
click at [1220, 32] on input "[PERSON_NAME]" at bounding box center [1237, 32] width 149 height 30
click at [1262, 29] on input "[PERSON_NAME]" at bounding box center [1237, 32] width 149 height 30
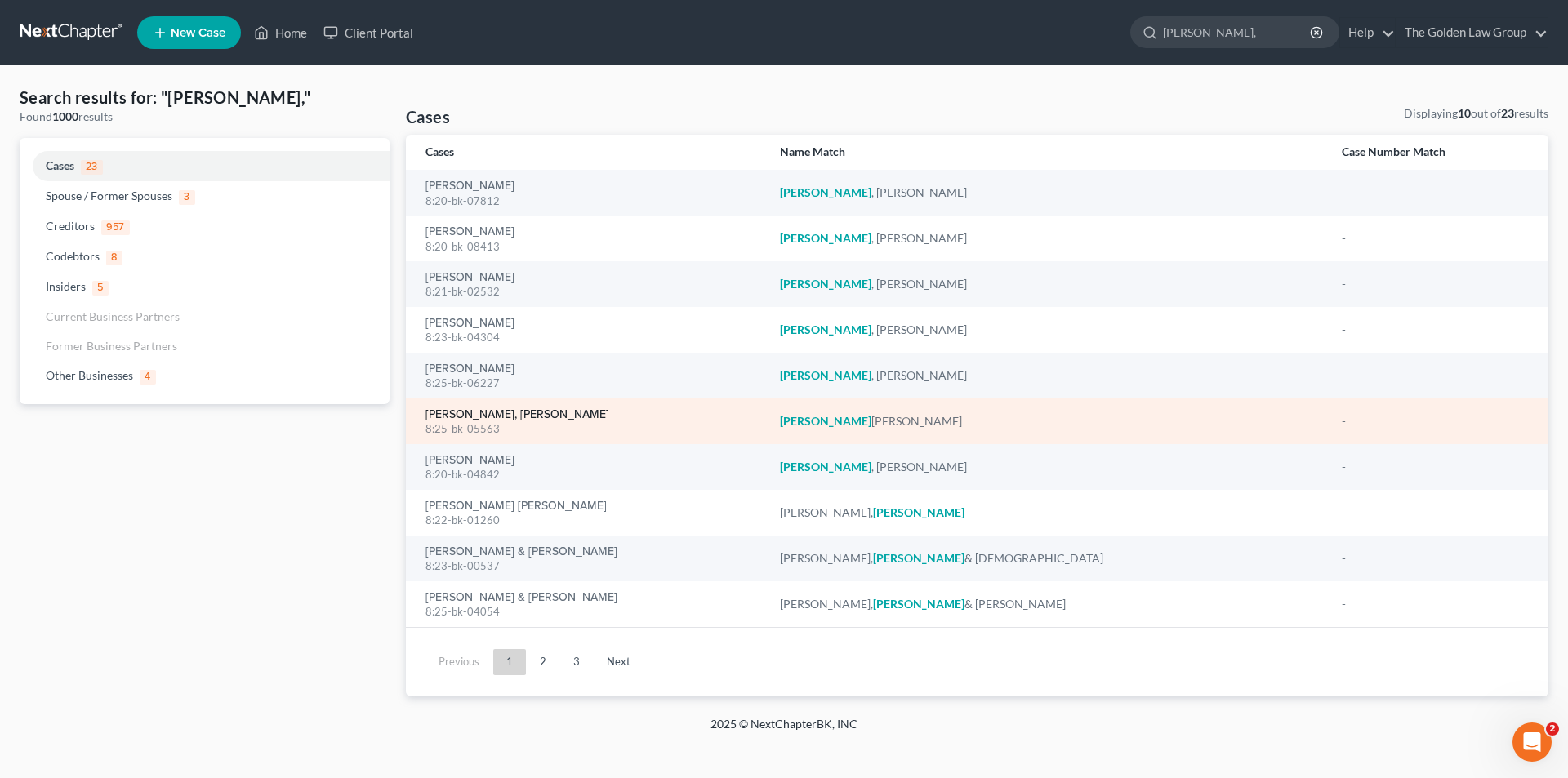
type input "[PERSON_NAME],"
click at [495, 415] on link "[PERSON_NAME], [PERSON_NAME]" at bounding box center [517, 414] width 184 height 11
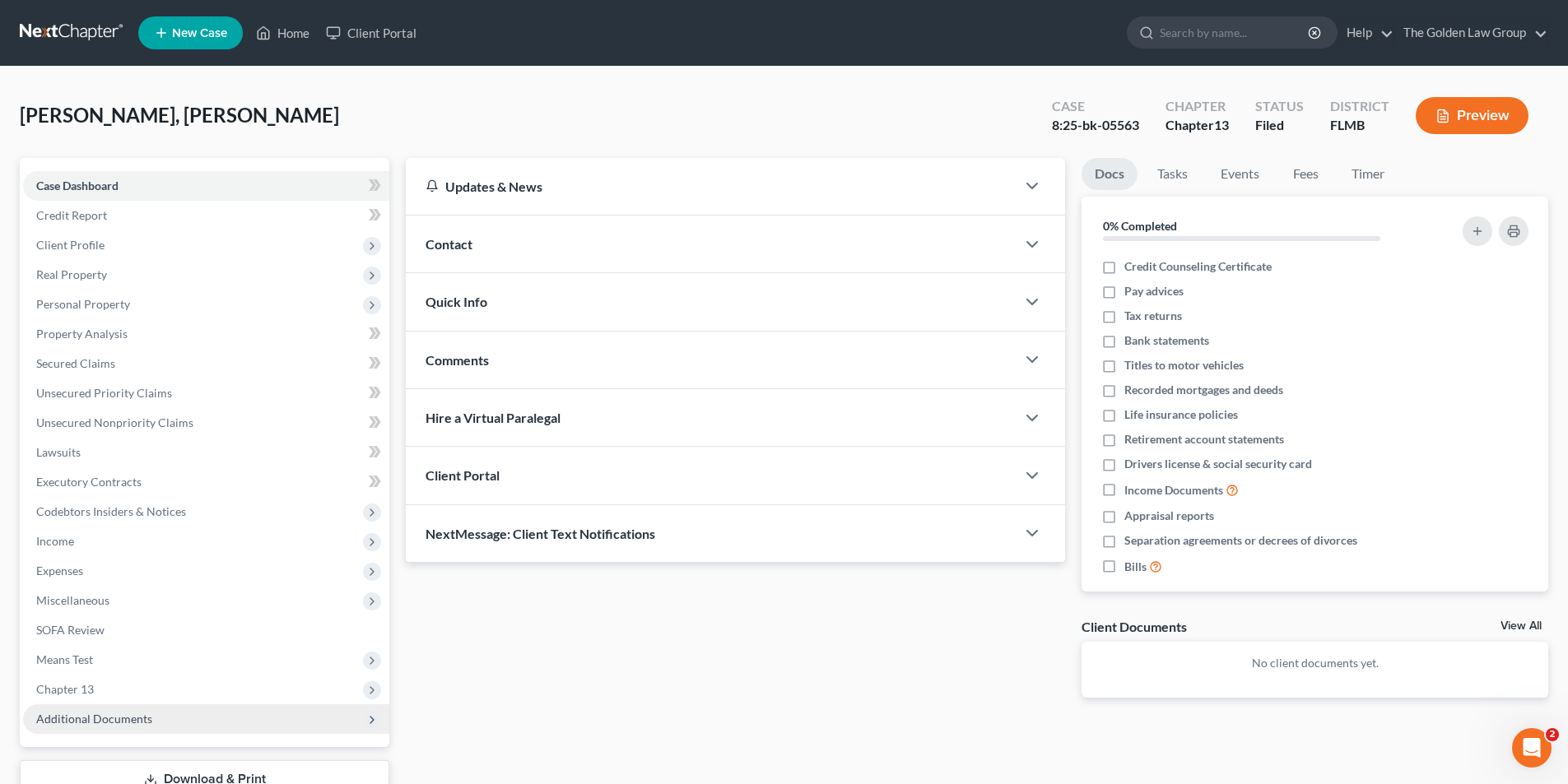
click at [110, 716] on span "Additional Documents" at bounding box center [94, 718] width 116 height 14
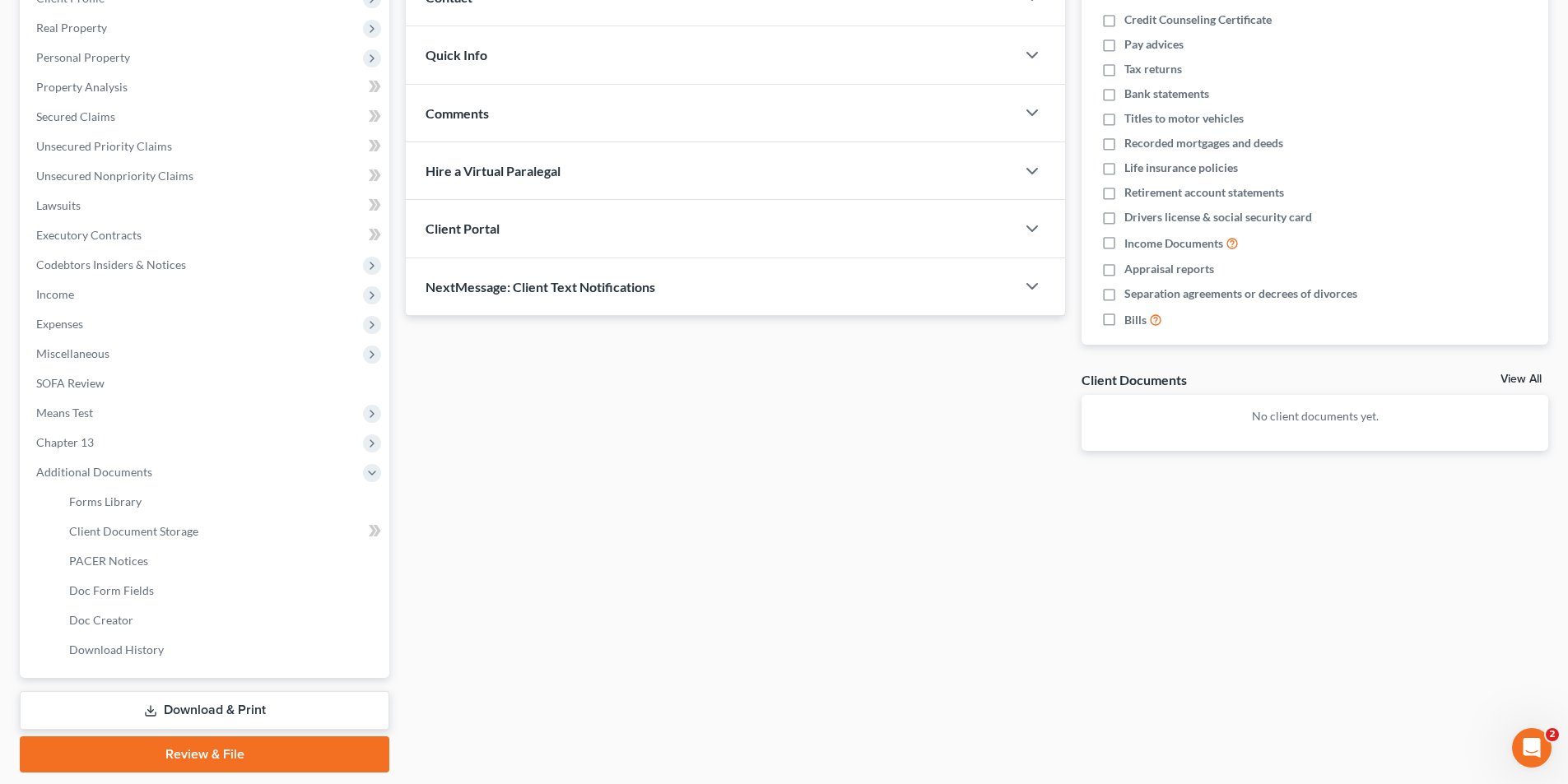
scroll to position [298, 0]
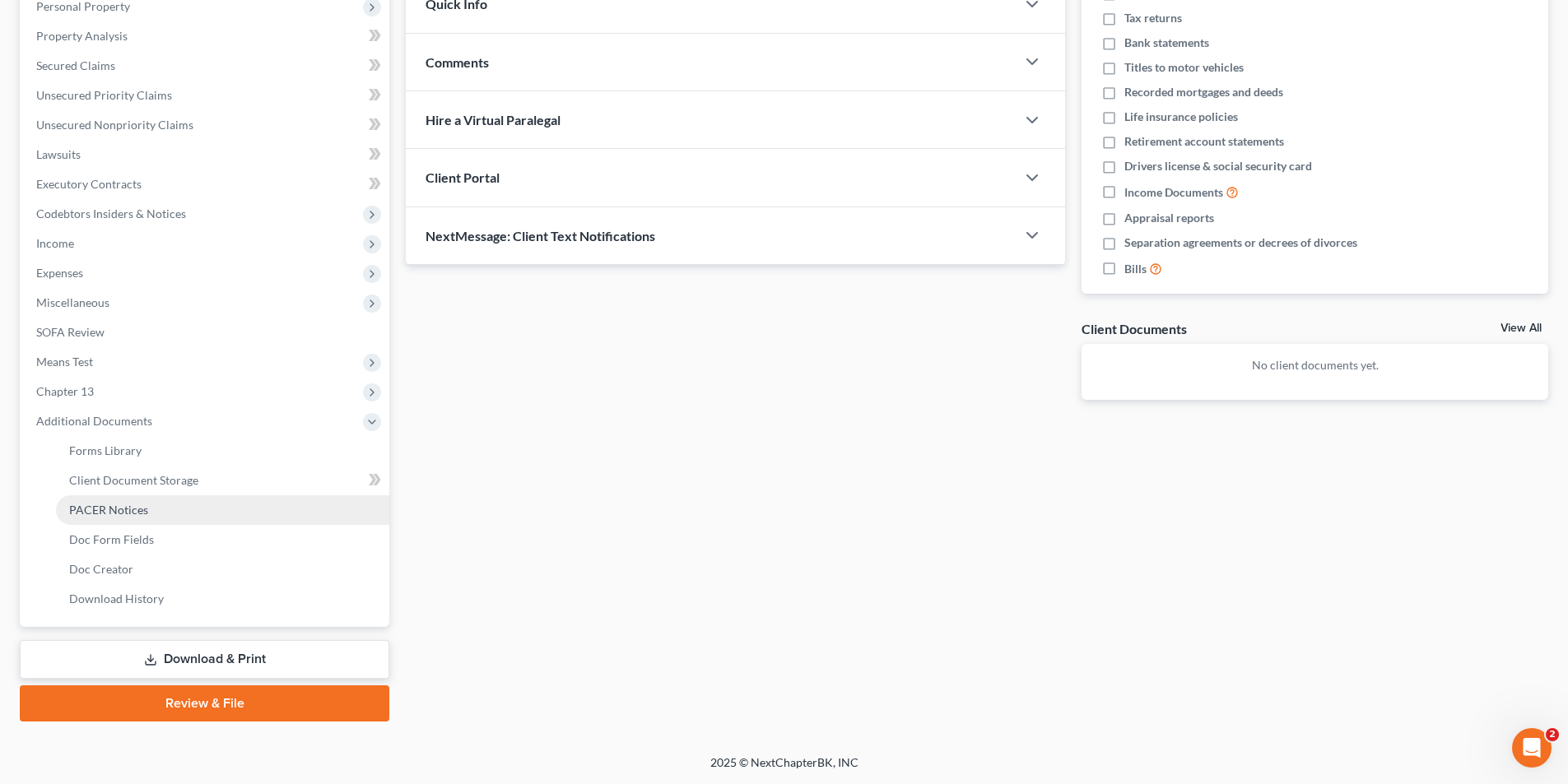
click at [123, 508] on span "PACER Notices" at bounding box center [108, 509] width 79 height 14
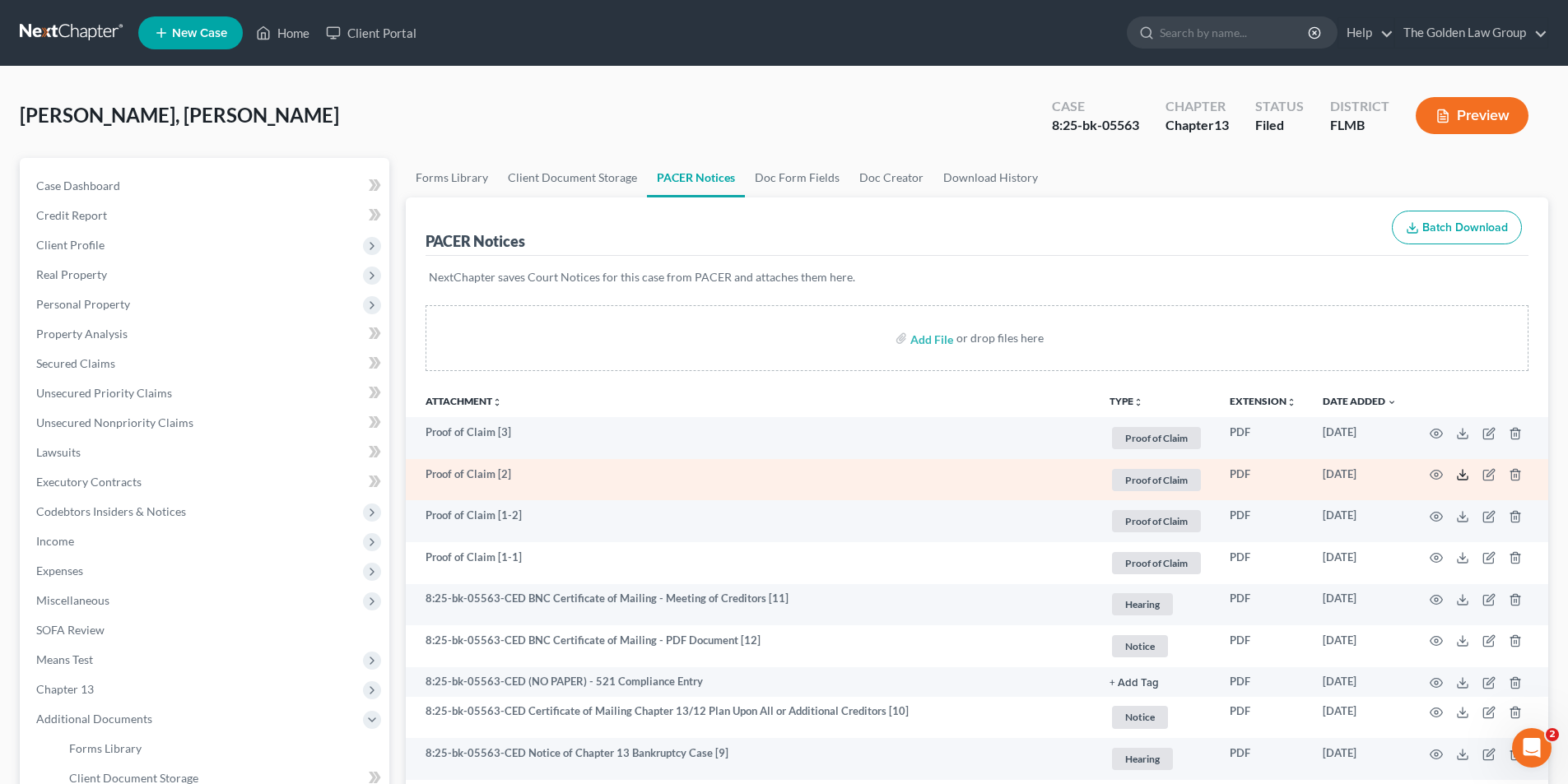
click at [1463, 471] on line at bounding box center [1463, 472] width 0 height 6
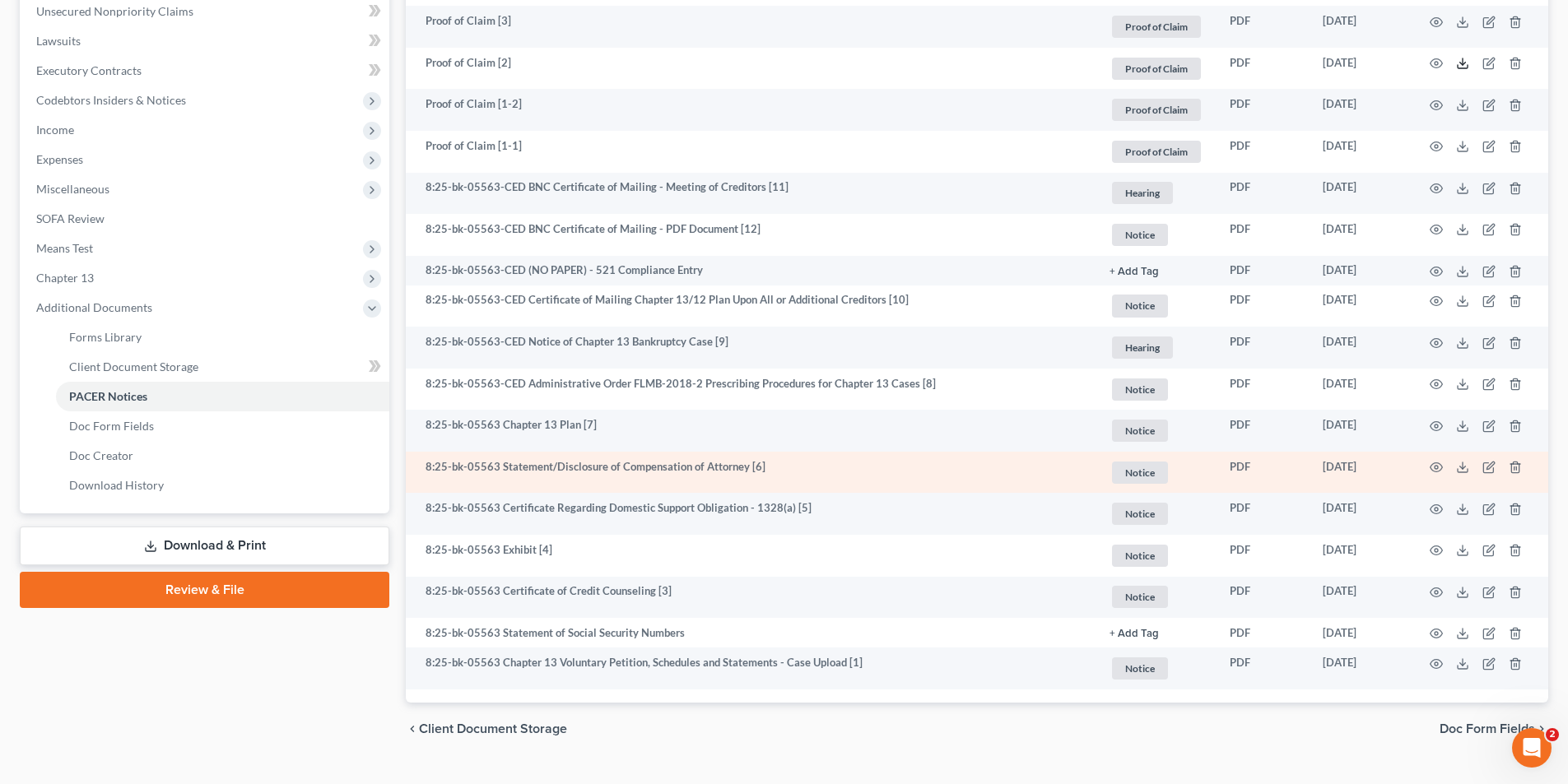
scroll to position [445, 0]
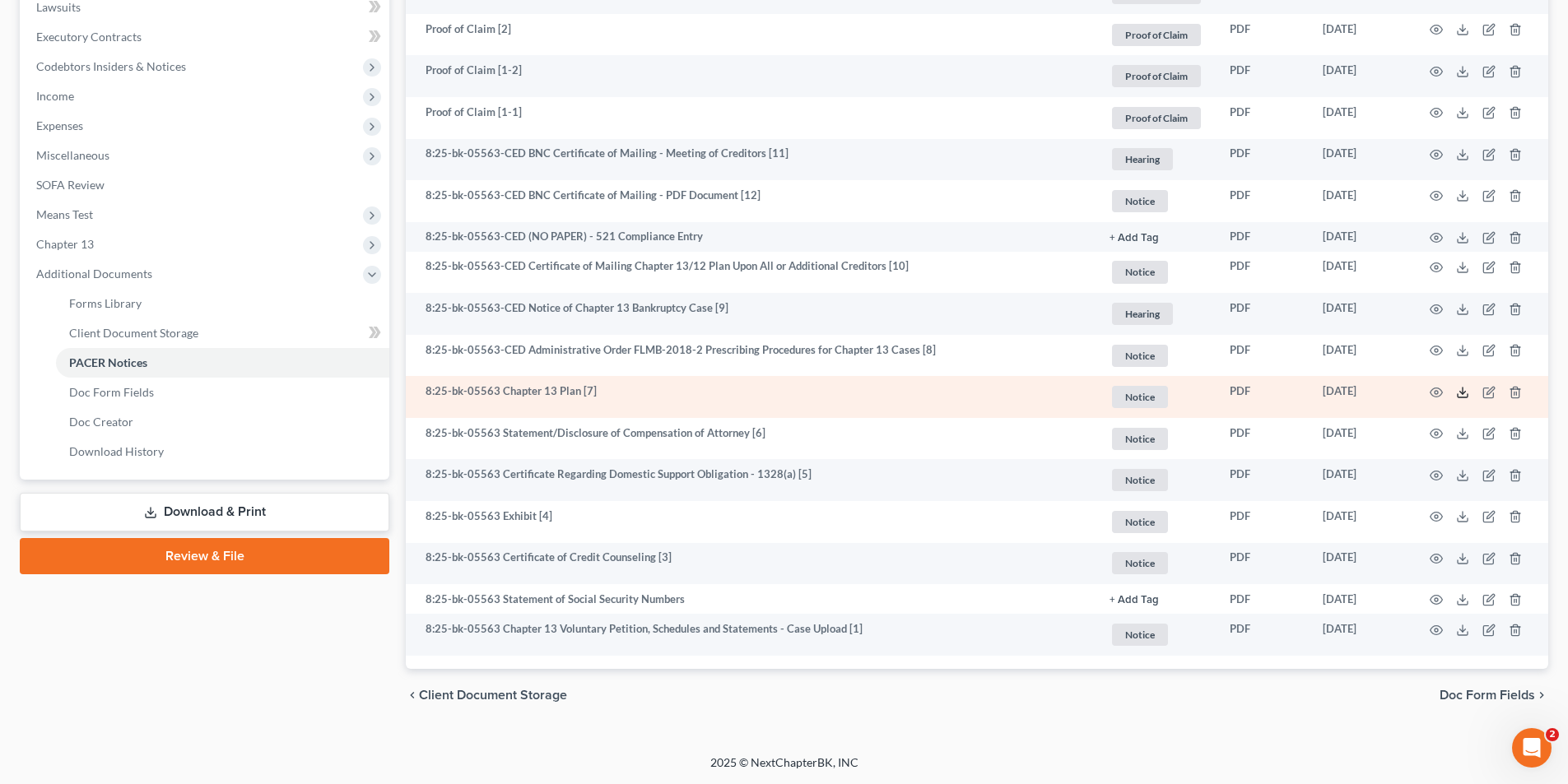
click at [1462, 390] on icon at bounding box center [1463, 392] width 13 height 13
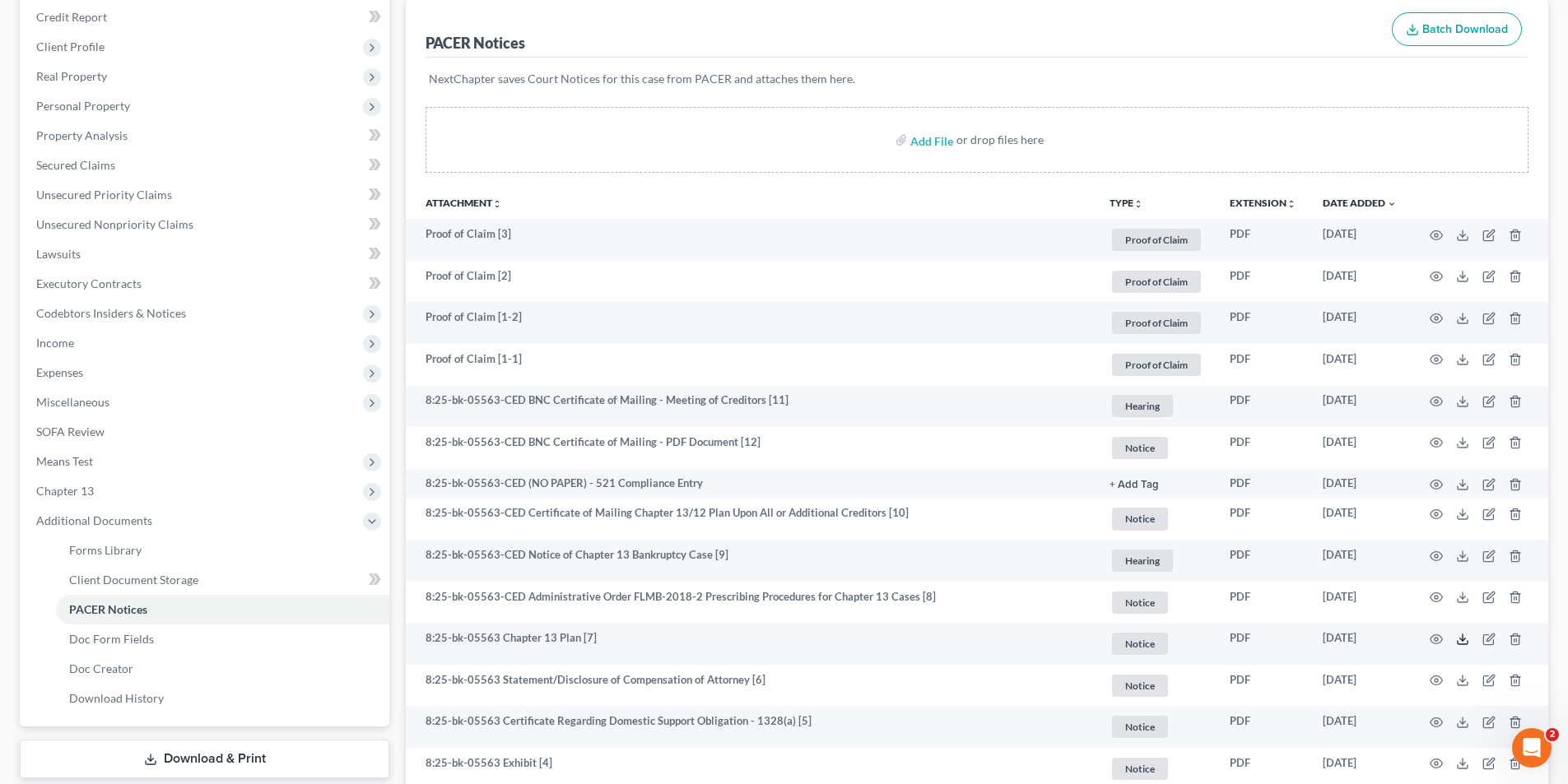
scroll to position [0, 0]
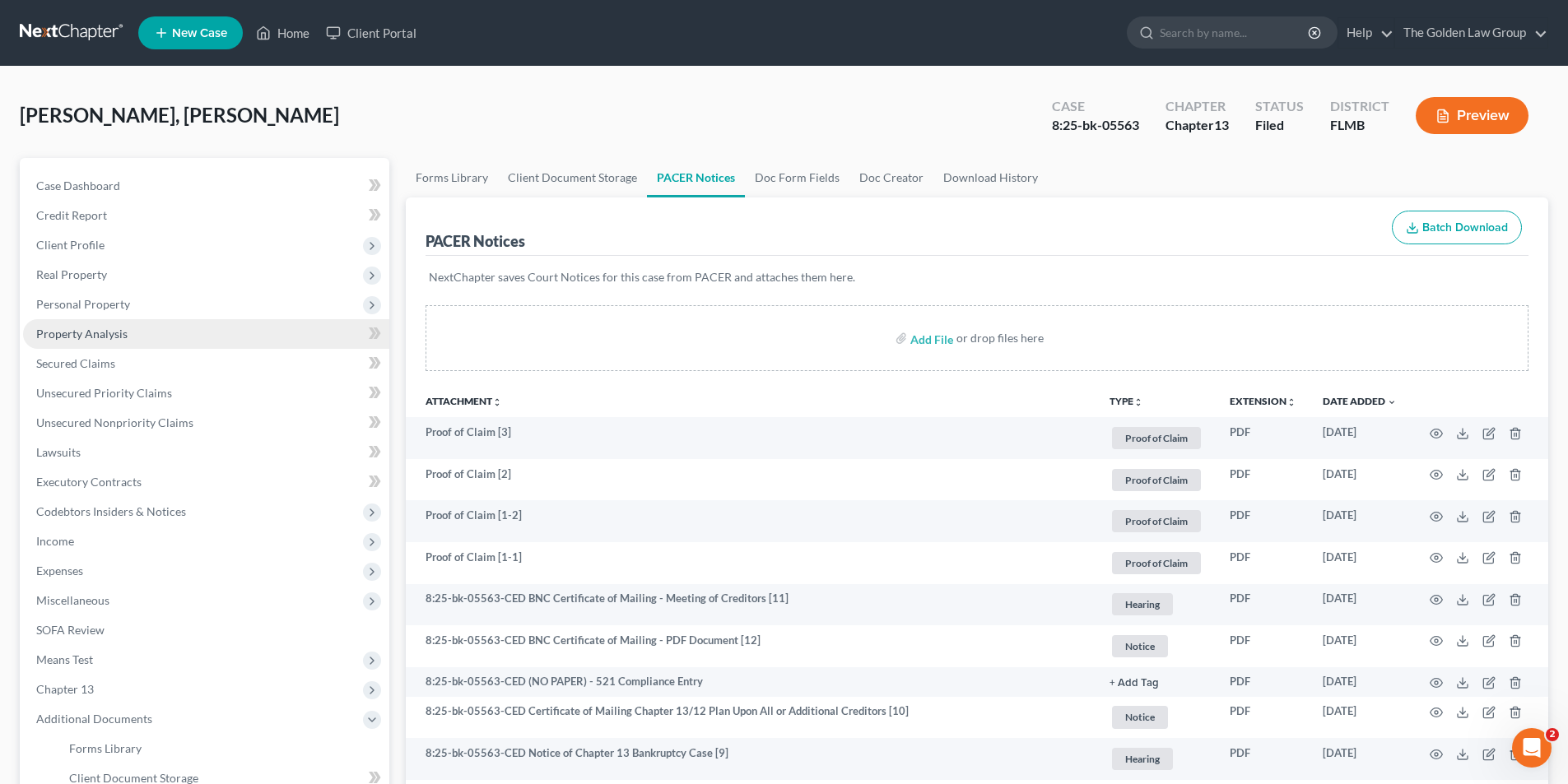
click at [109, 329] on span "Property Analysis" at bounding box center [82, 333] width 91 height 14
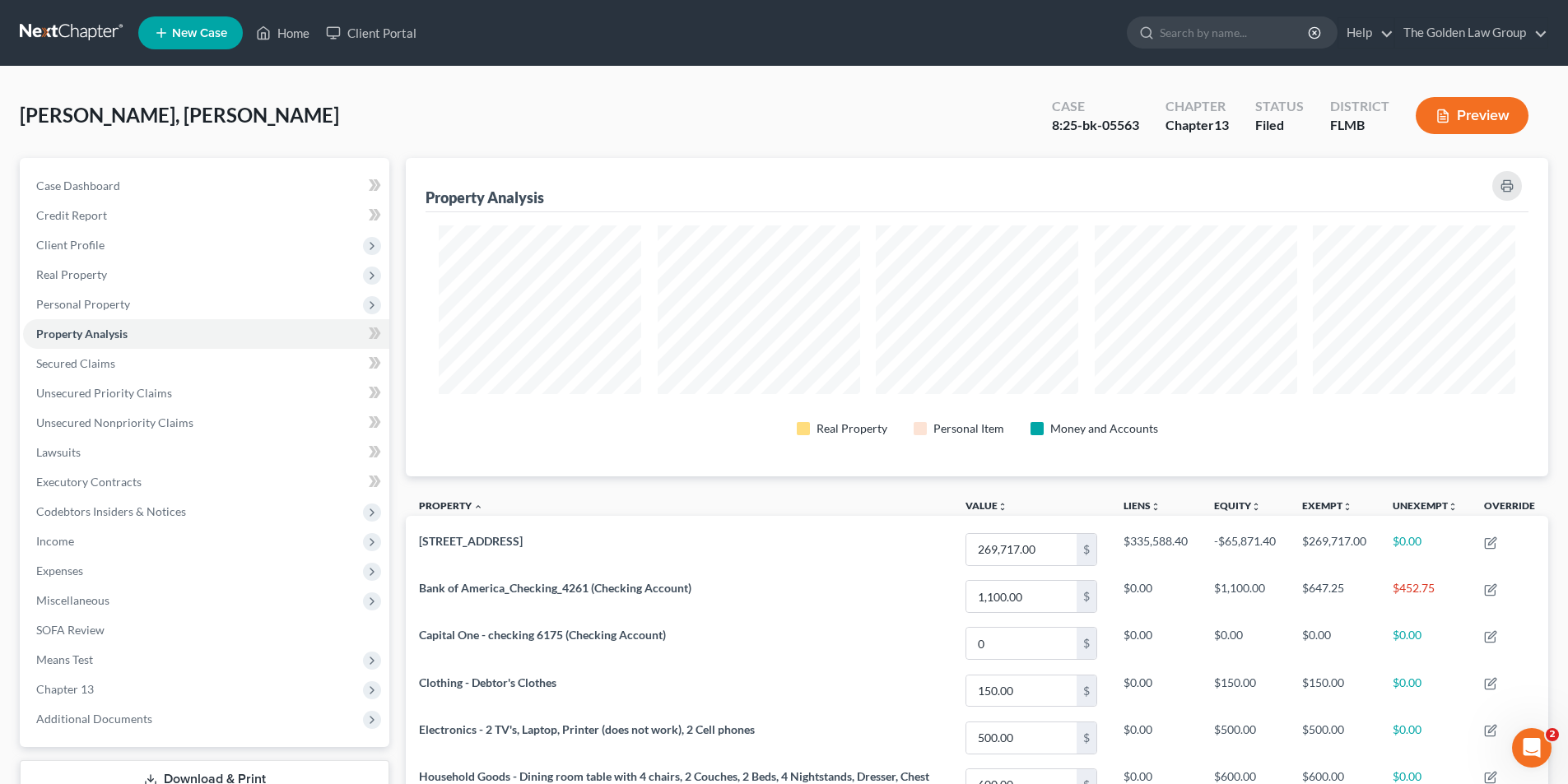
click at [1489, 113] on button "Preview" at bounding box center [1471, 116] width 112 height 37
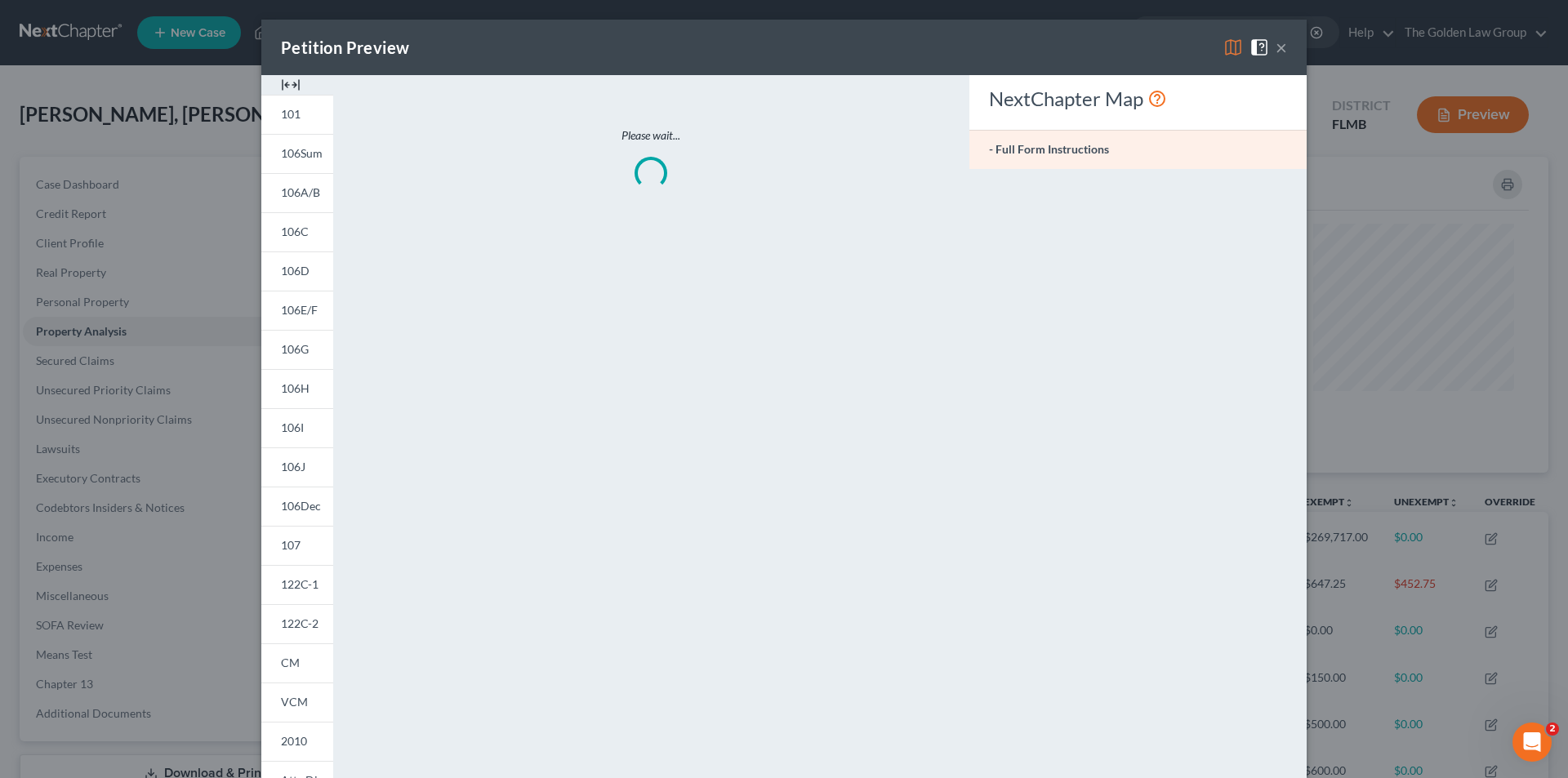
scroll to position [317, 1143]
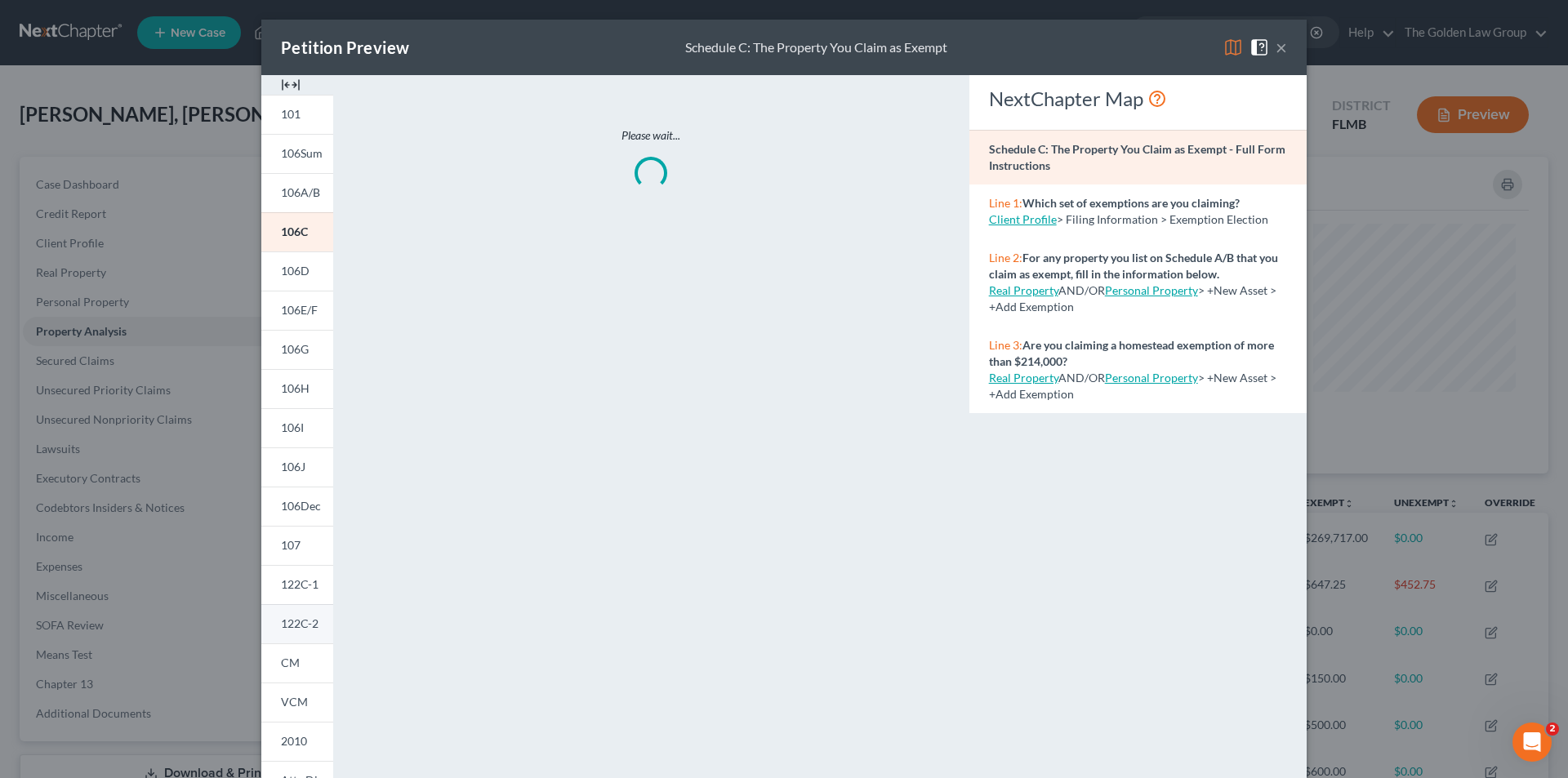
click at [300, 622] on span "122C-2" at bounding box center [299, 623] width 38 height 14
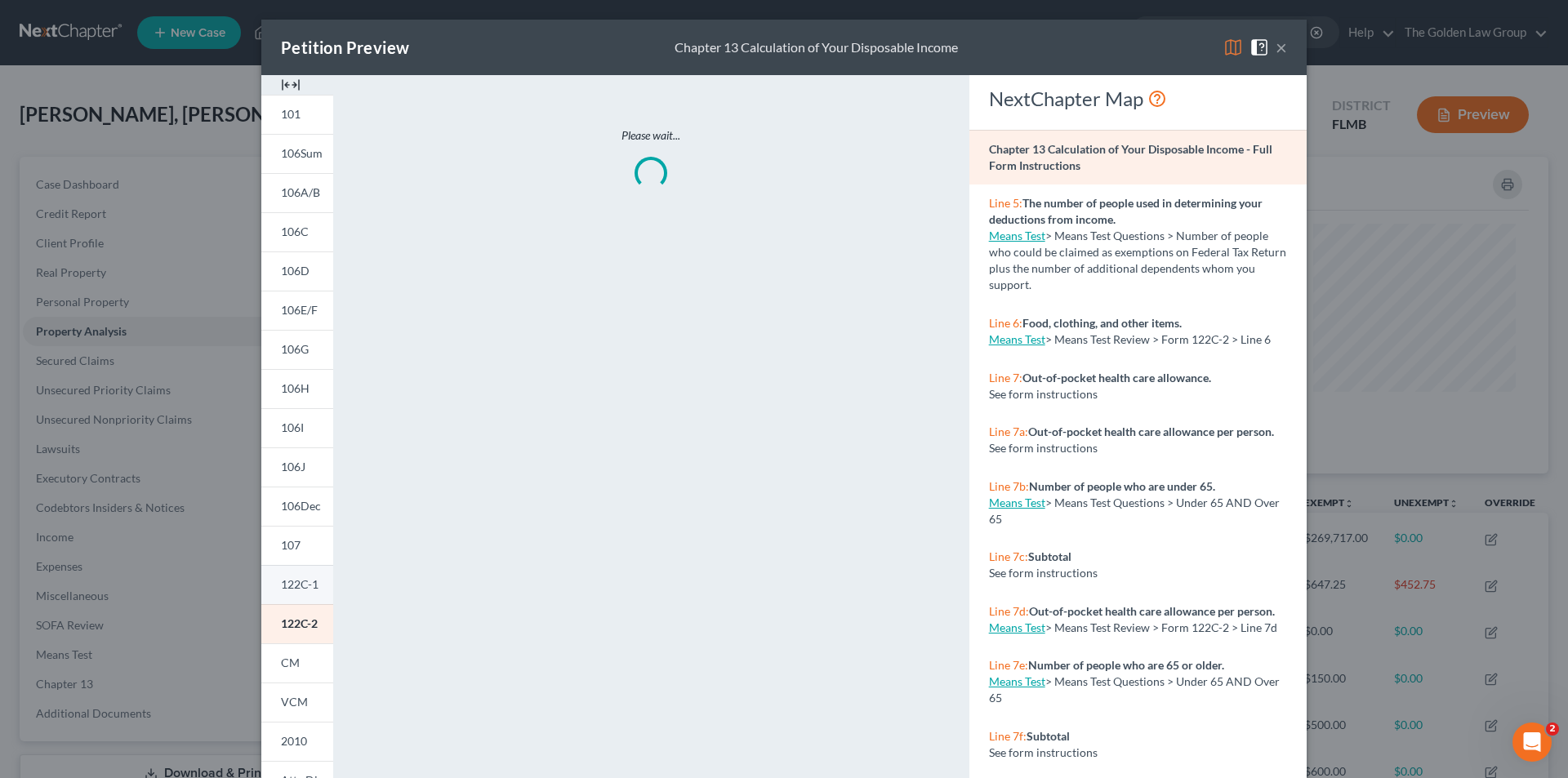
click at [307, 584] on span "122C-1" at bounding box center [299, 584] width 38 height 14
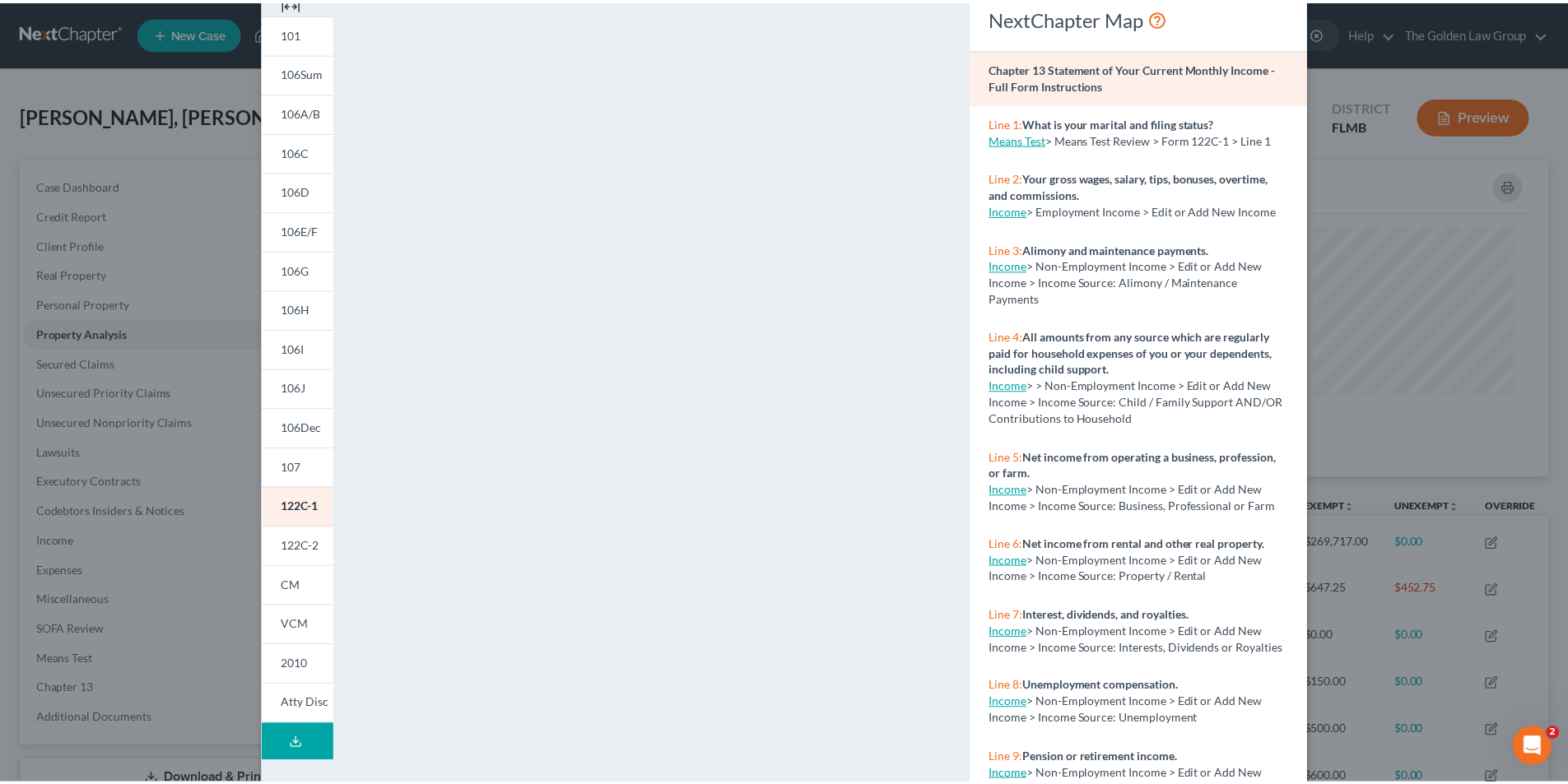
scroll to position [144, 0]
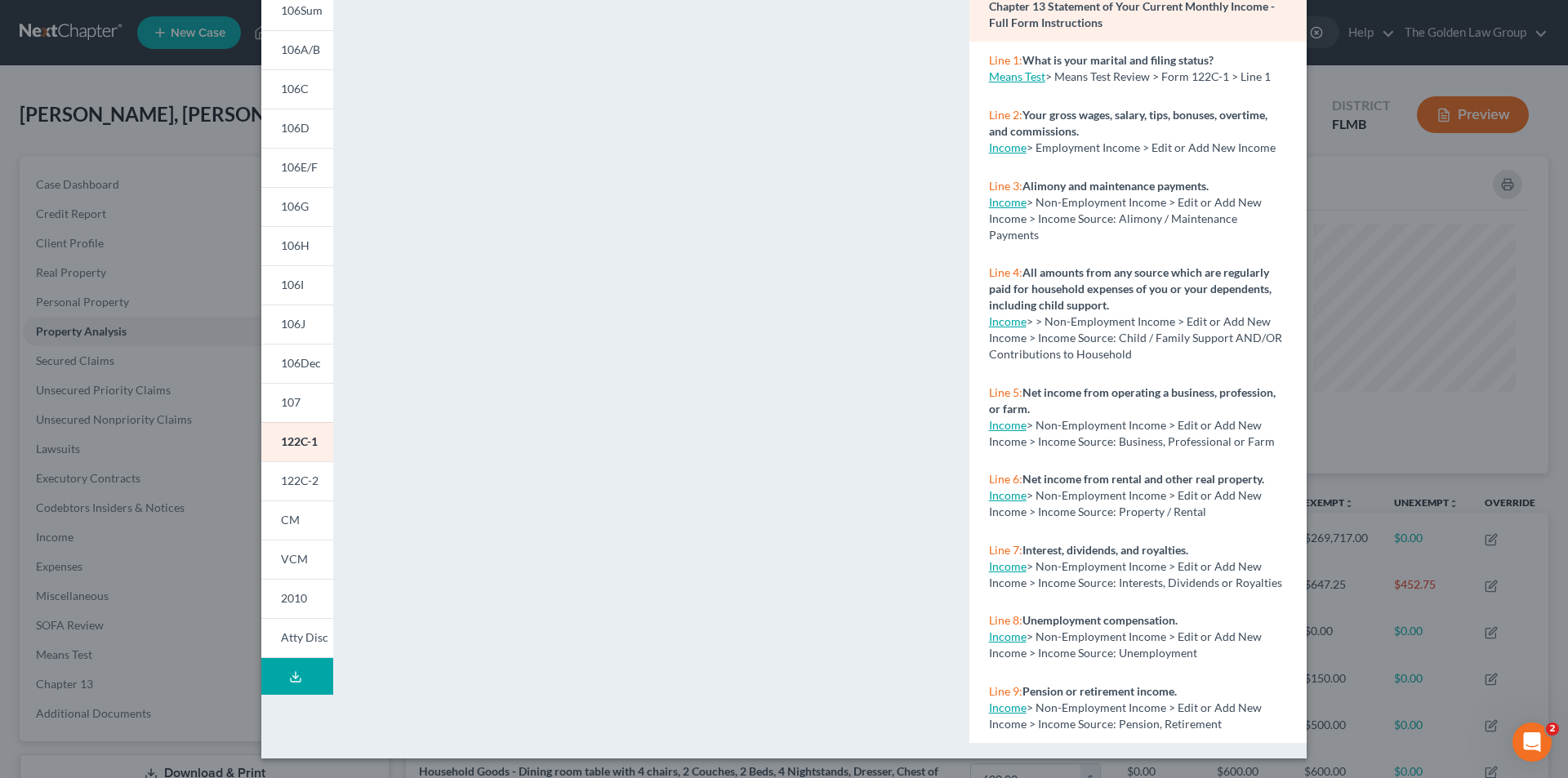
click at [188, 295] on div "Petition Preview Chapter 13 Statement of Your Current Monthly Income × 101 106S…" at bounding box center [784, 389] width 1568 height 778
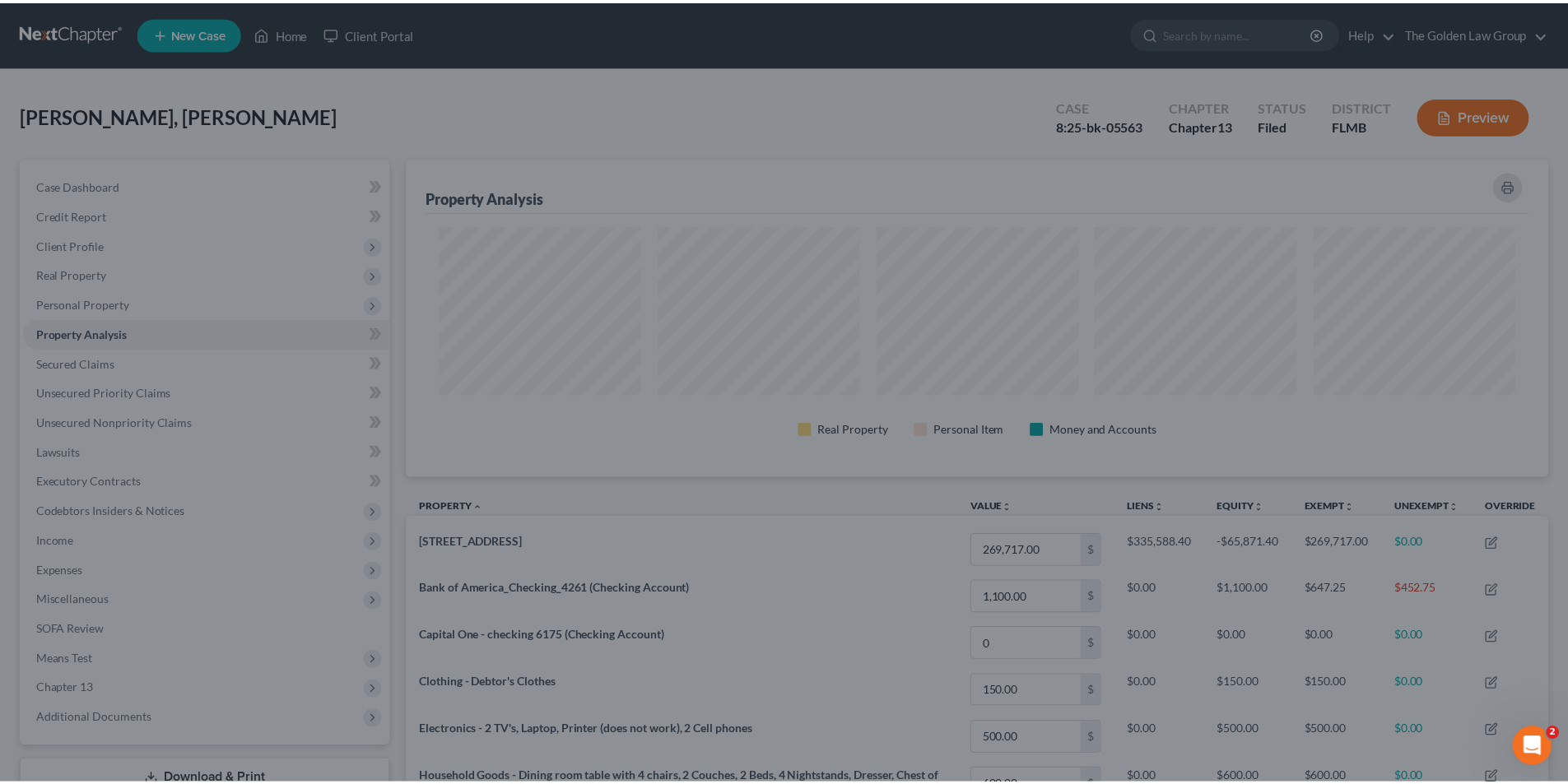
scroll to position [822460, 822123]
